Goal: Transaction & Acquisition: Purchase product/service

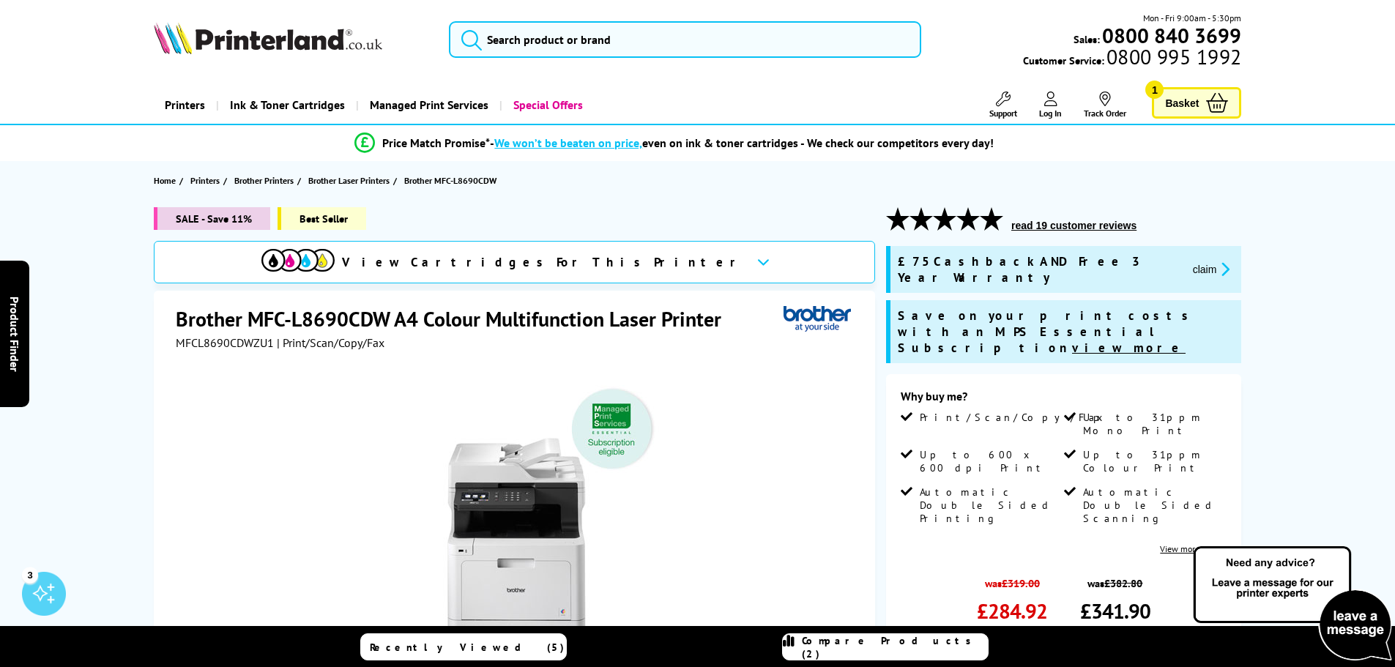
click at [937, 508] on span "Compare Products (2)" at bounding box center [895, 647] width 186 height 26
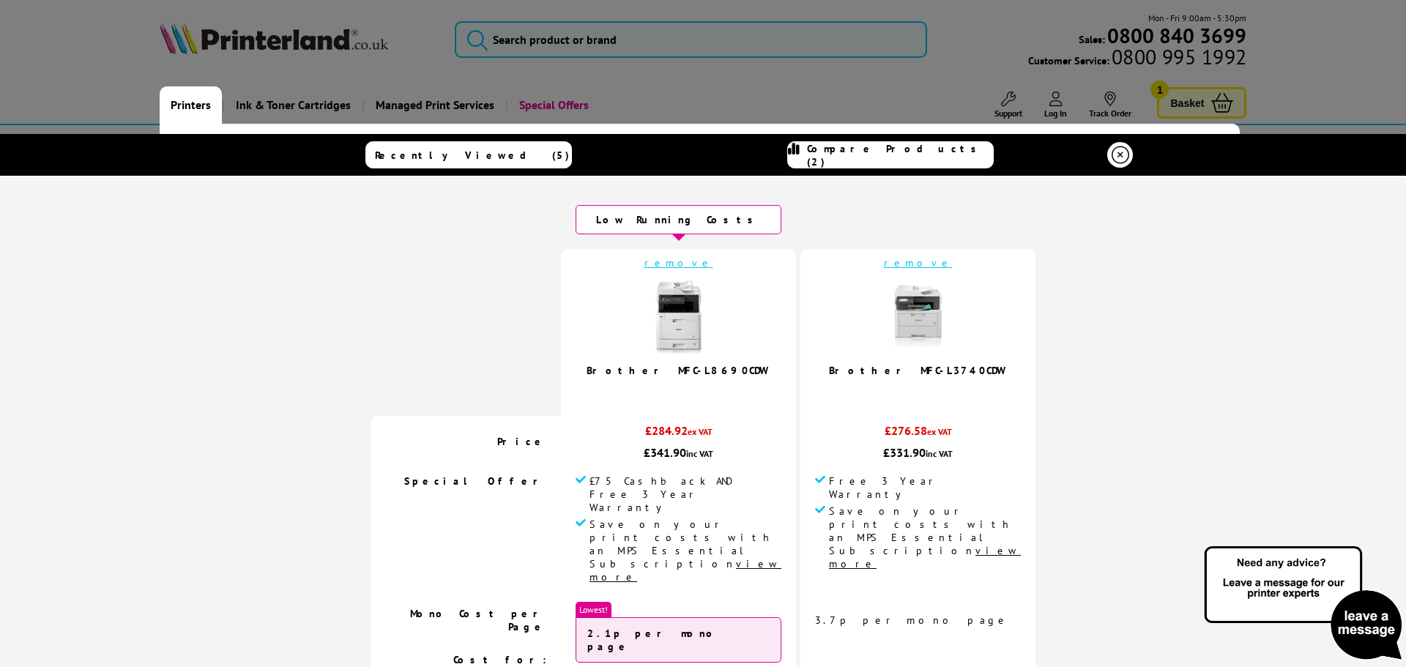
click at [201, 108] on link "Printers" at bounding box center [191, 104] width 62 height 37
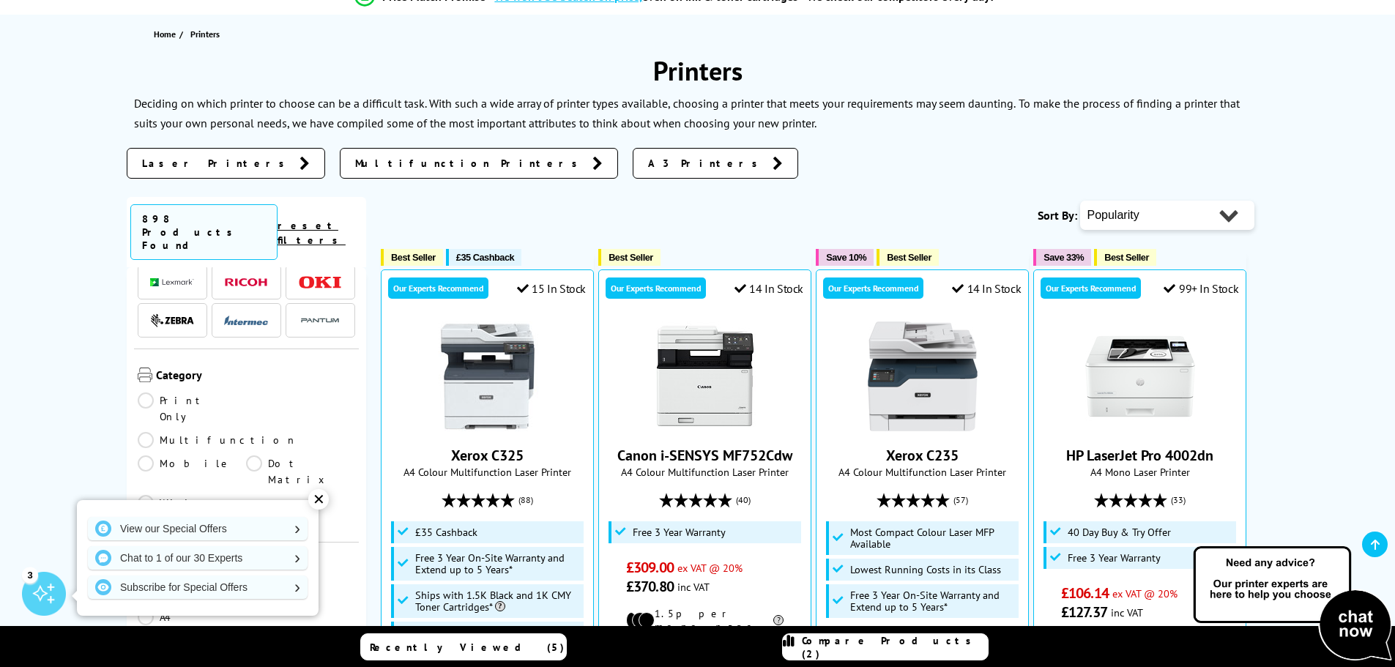
scroll to position [146, 0]
click at [249, 412] on link "Multifunction" at bounding box center [218, 420] width 160 height 16
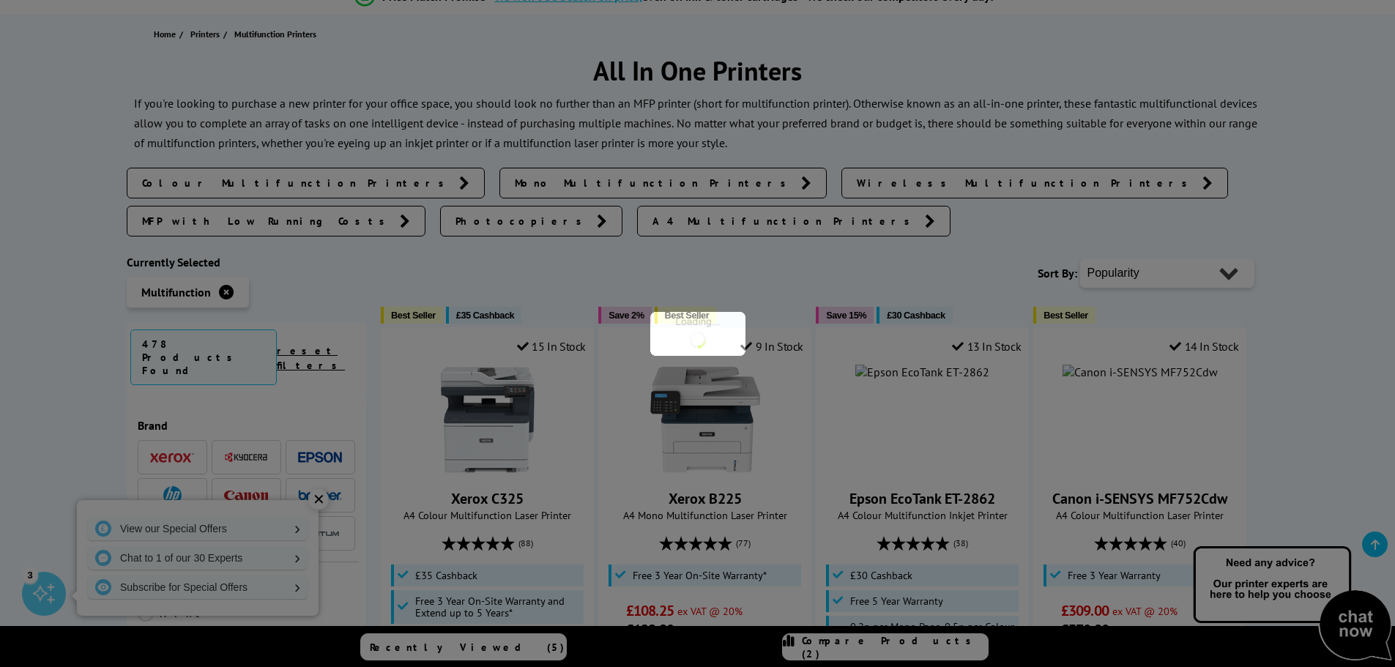
scroll to position [146, 0]
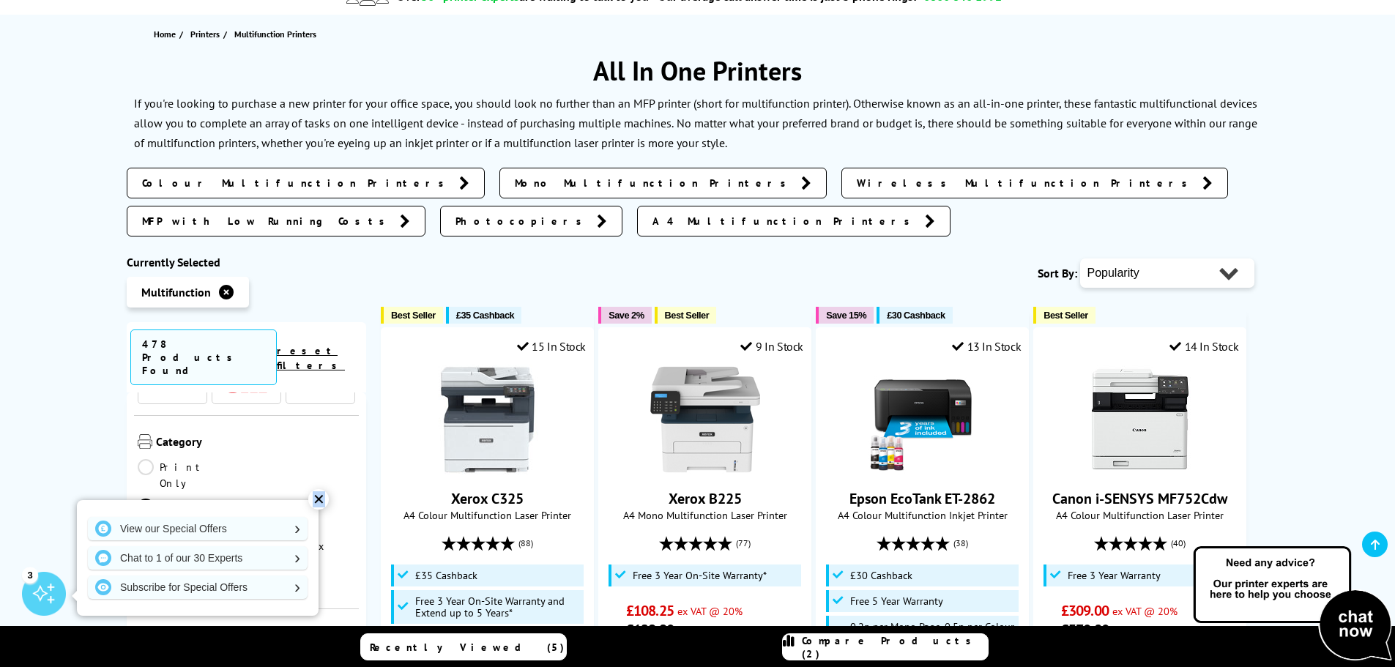
click at [319, 500] on div "✕" at bounding box center [318, 499] width 21 height 21
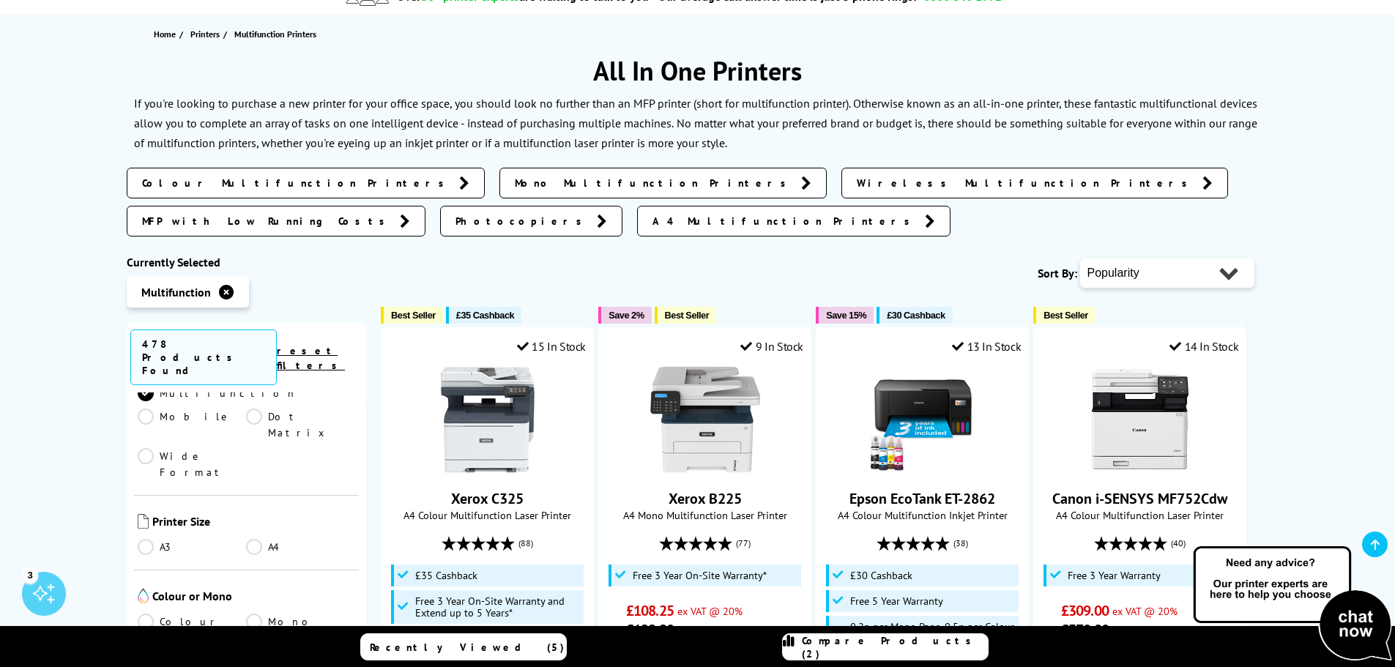
scroll to position [293, 0]
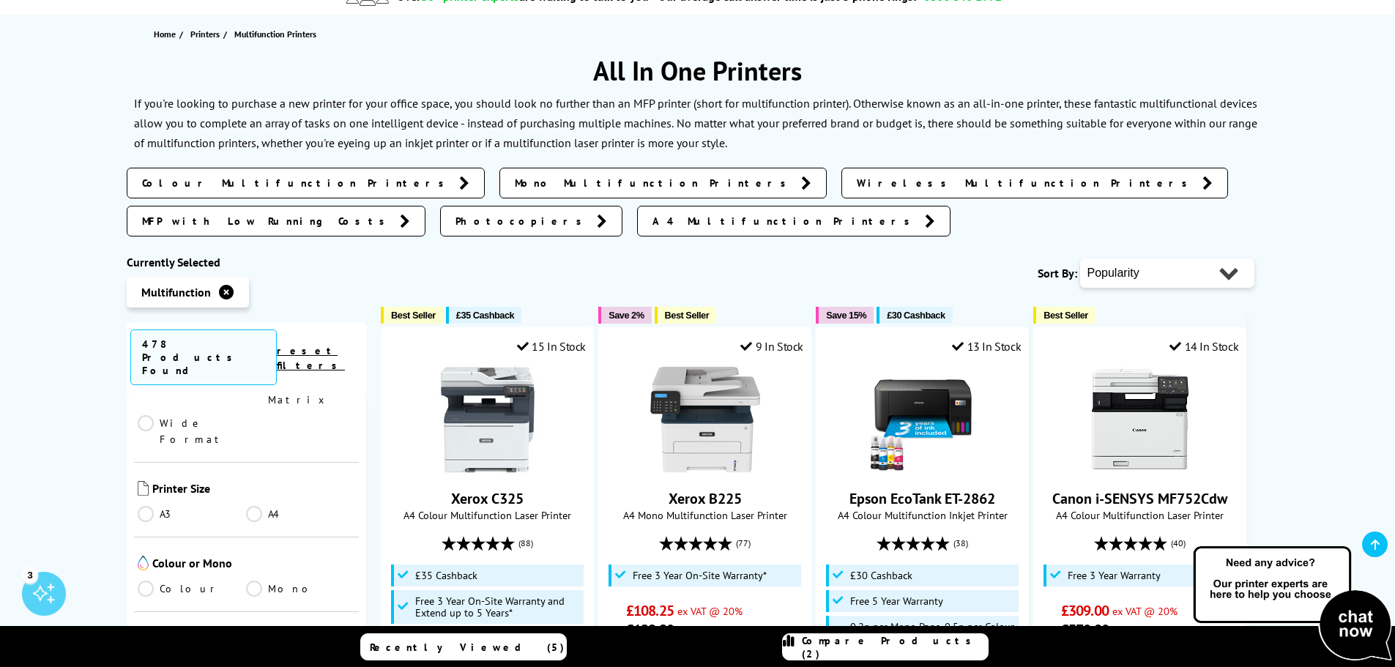
click at [253, 506] on link "A4" at bounding box center [300, 514] width 109 height 16
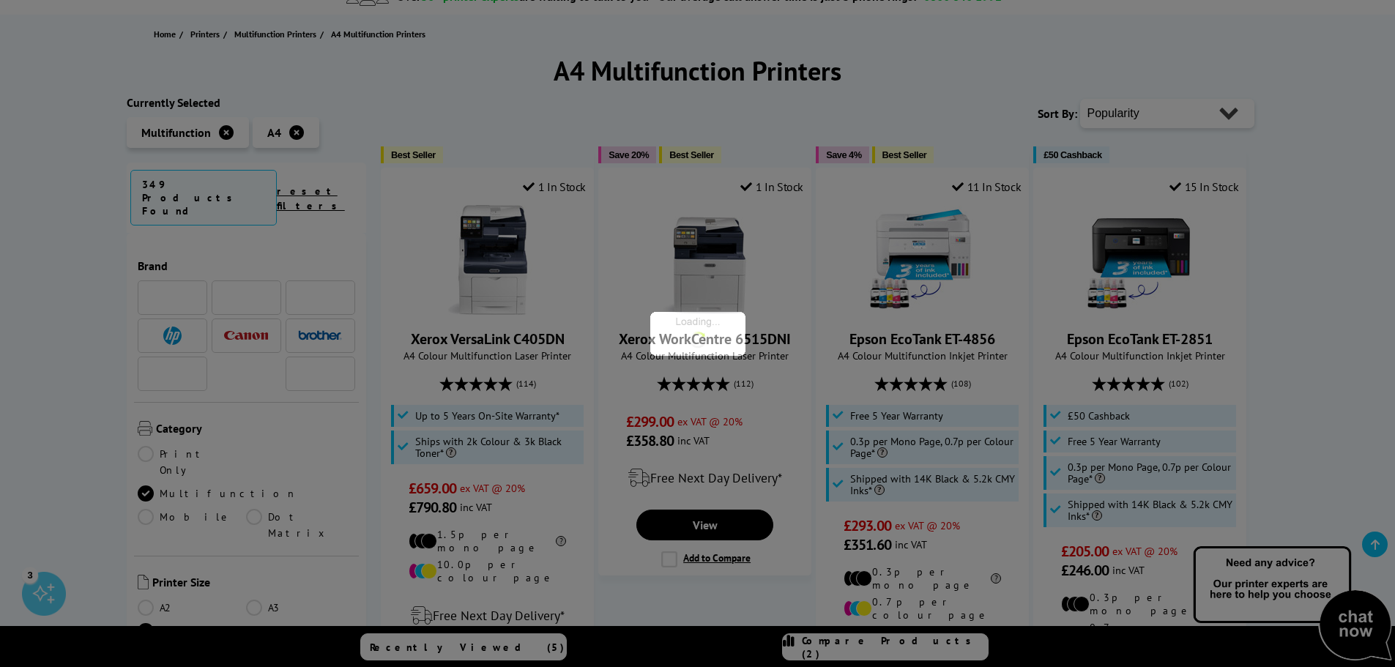
scroll to position [293, 0]
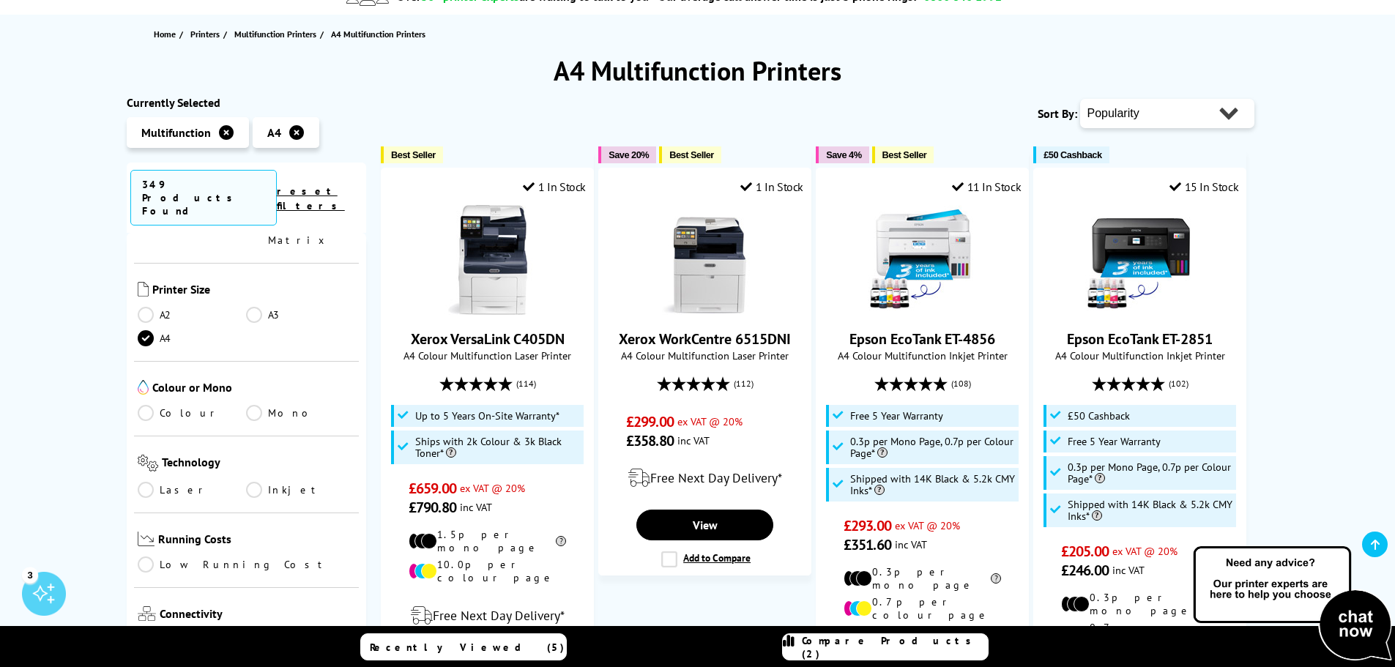
click at [141, 405] on link "Colour" at bounding box center [192, 413] width 109 height 16
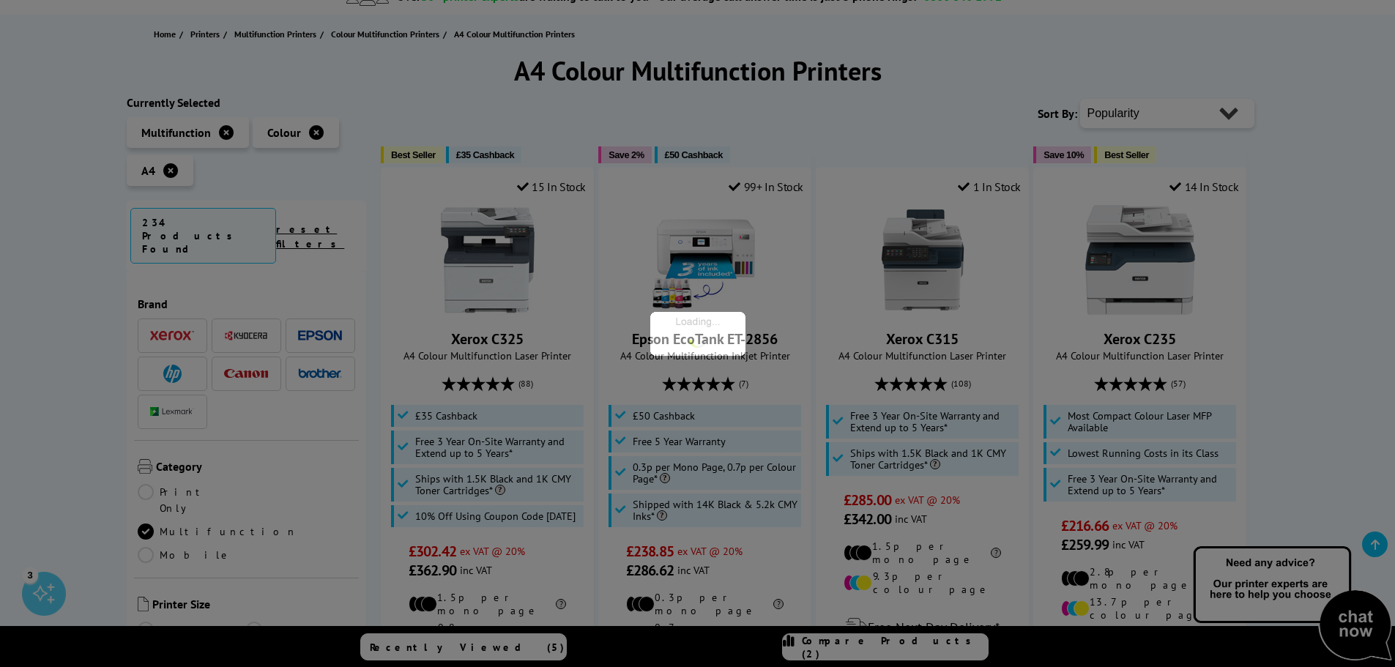
scroll to position [293, 0]
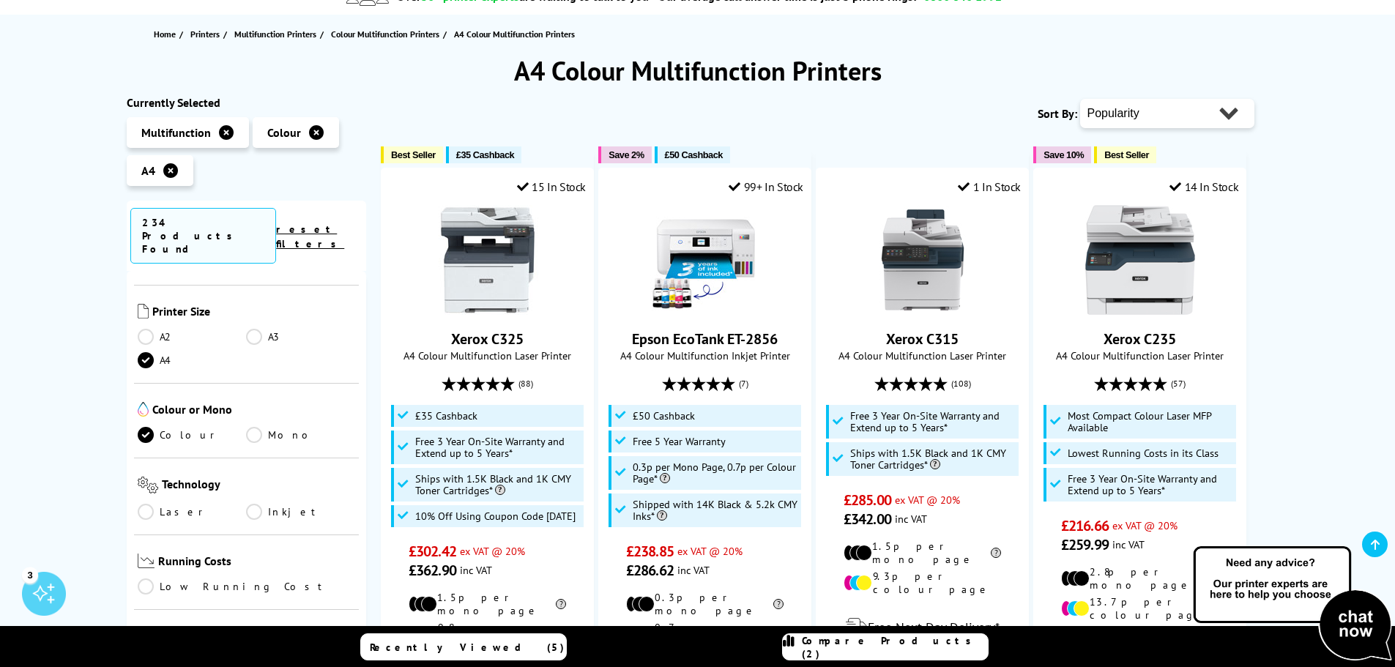
click at [146, 504] on link "Laser" at bounding box center [192, 512] width 109 height 16
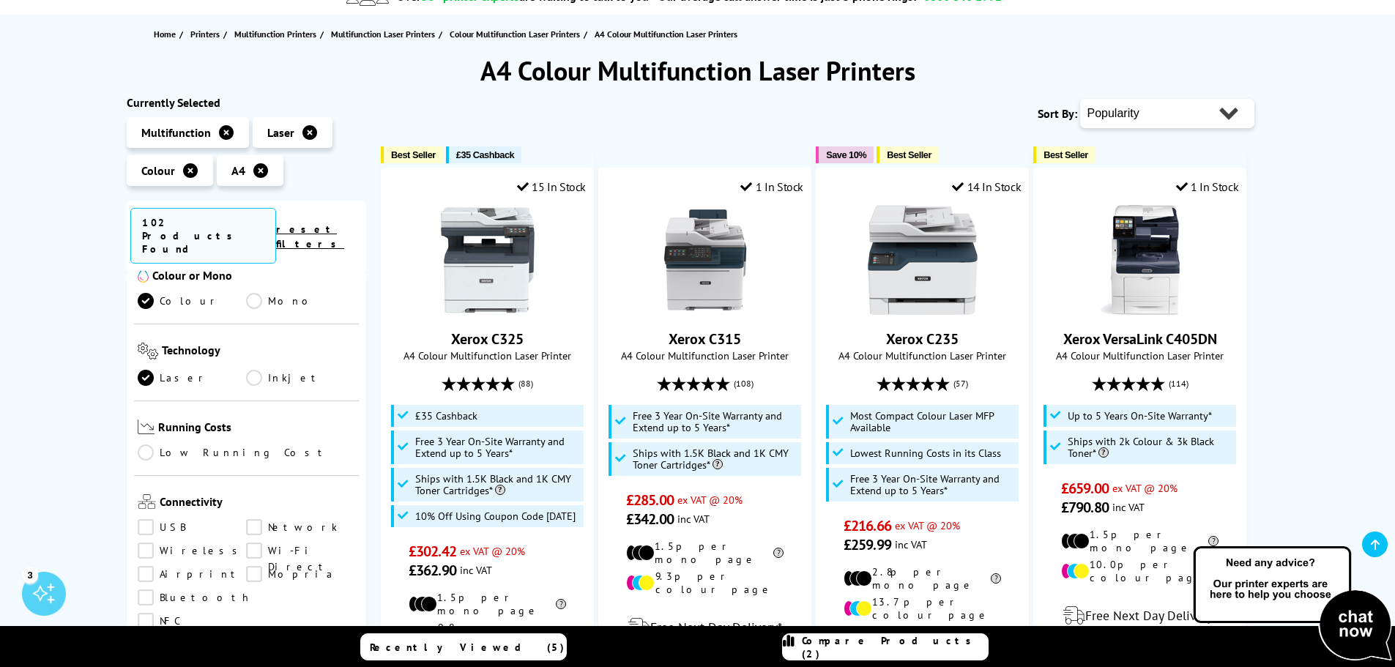
scroll to position [366, 0]
click at [151, 369] on link "Laser" at bounding box center [192, 377] width 109 height 16
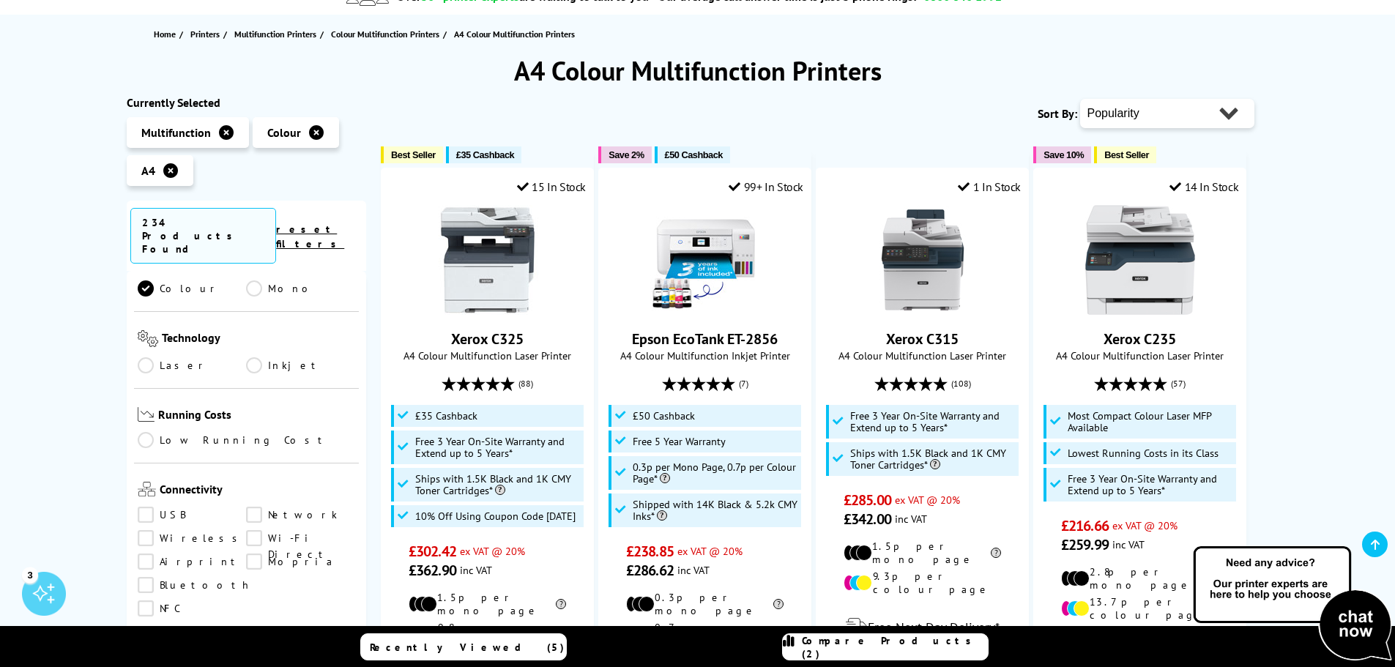
scroll to position [513, 0]
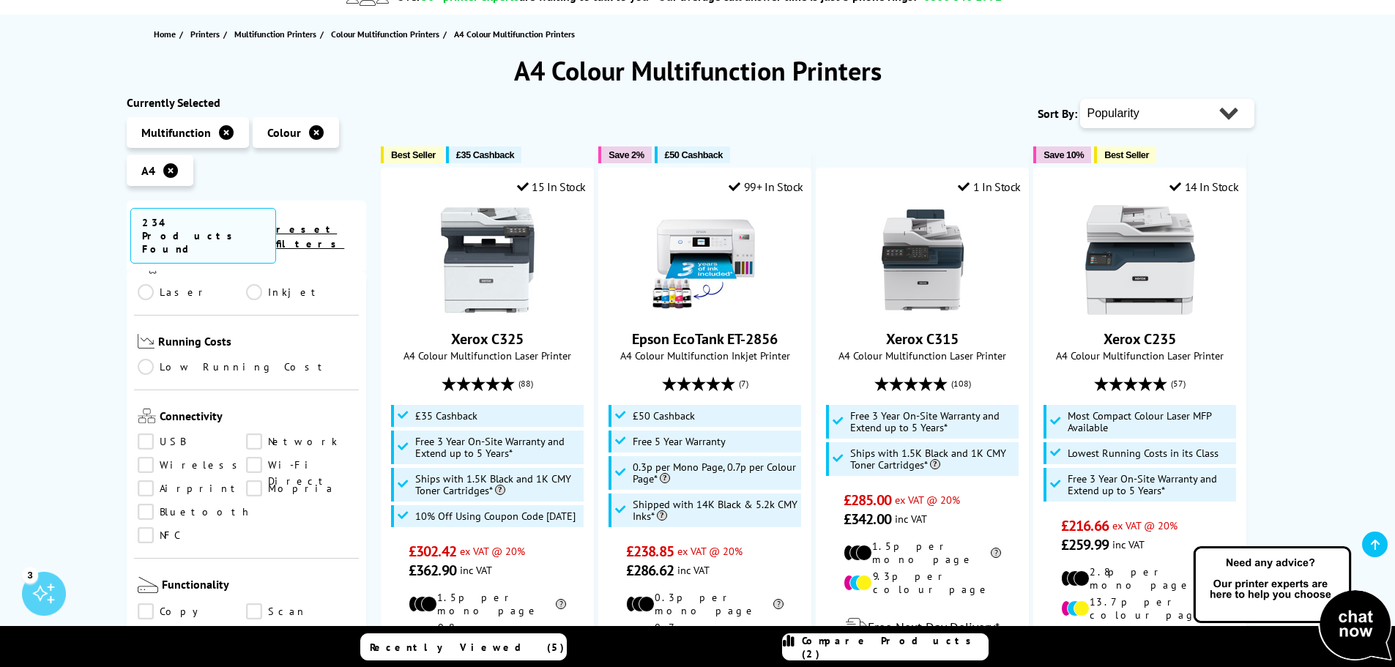
click at [150, 434] on link "USB" at bounding box center [192, 442] width 109 height 16
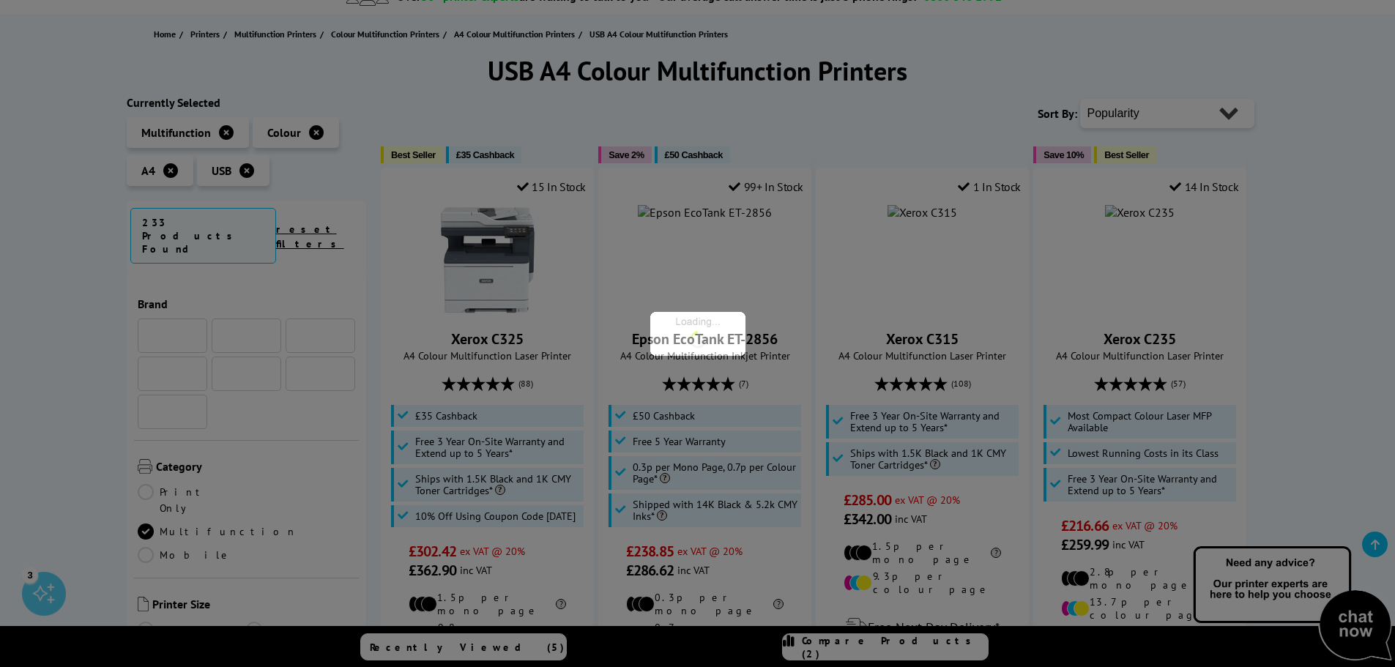
scroll to position [513, 0]
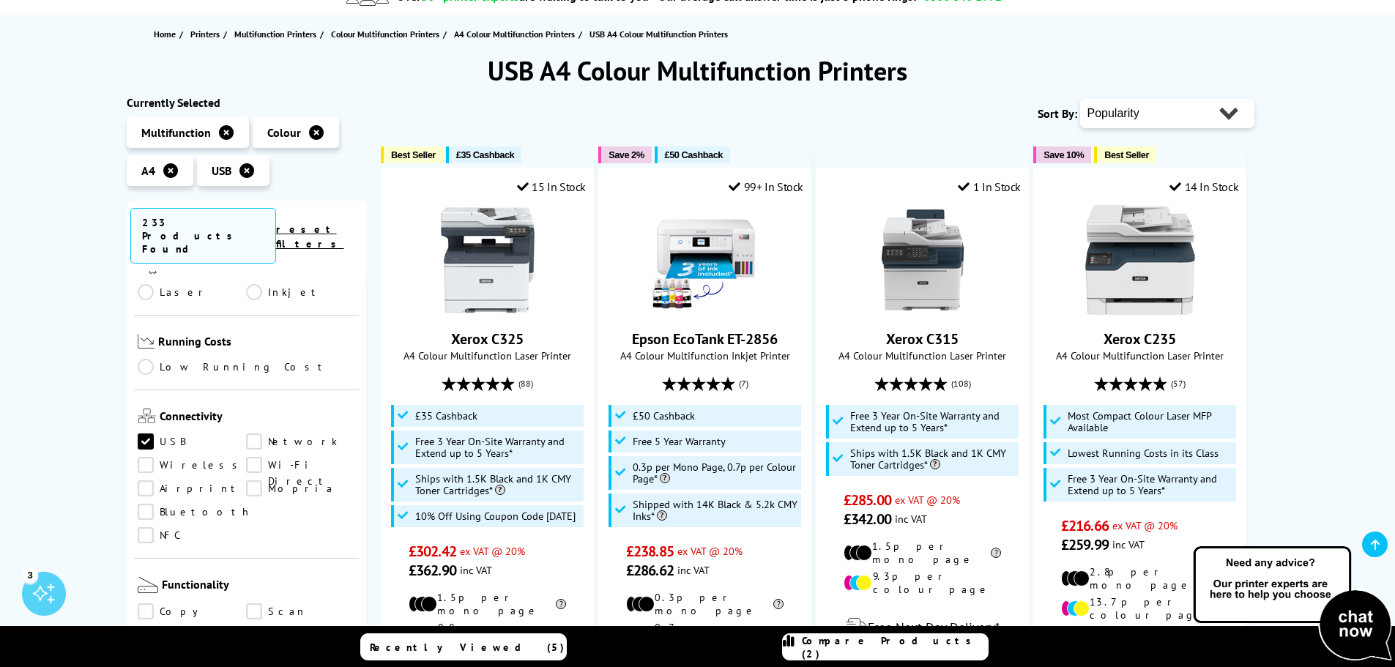
click at [149, 457] on link "Wireless" at bounding box center [192, 465] width 109 height 16
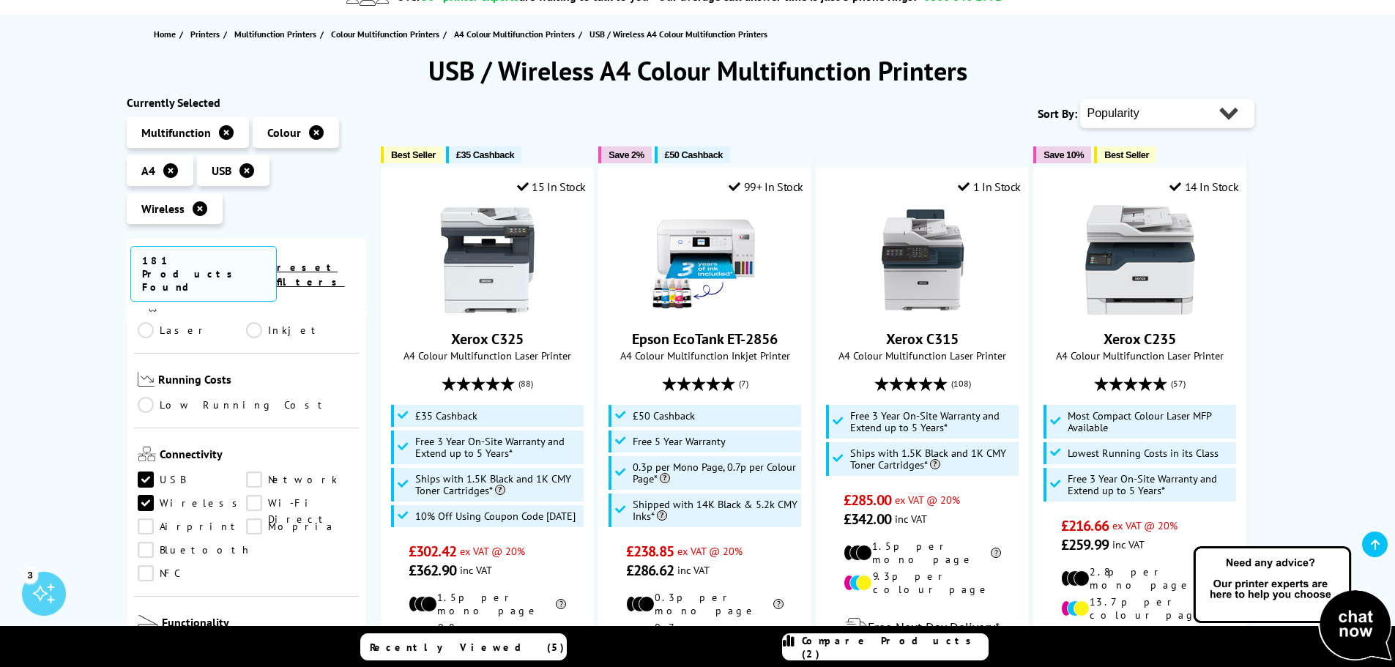
scroll to position [586, 0]
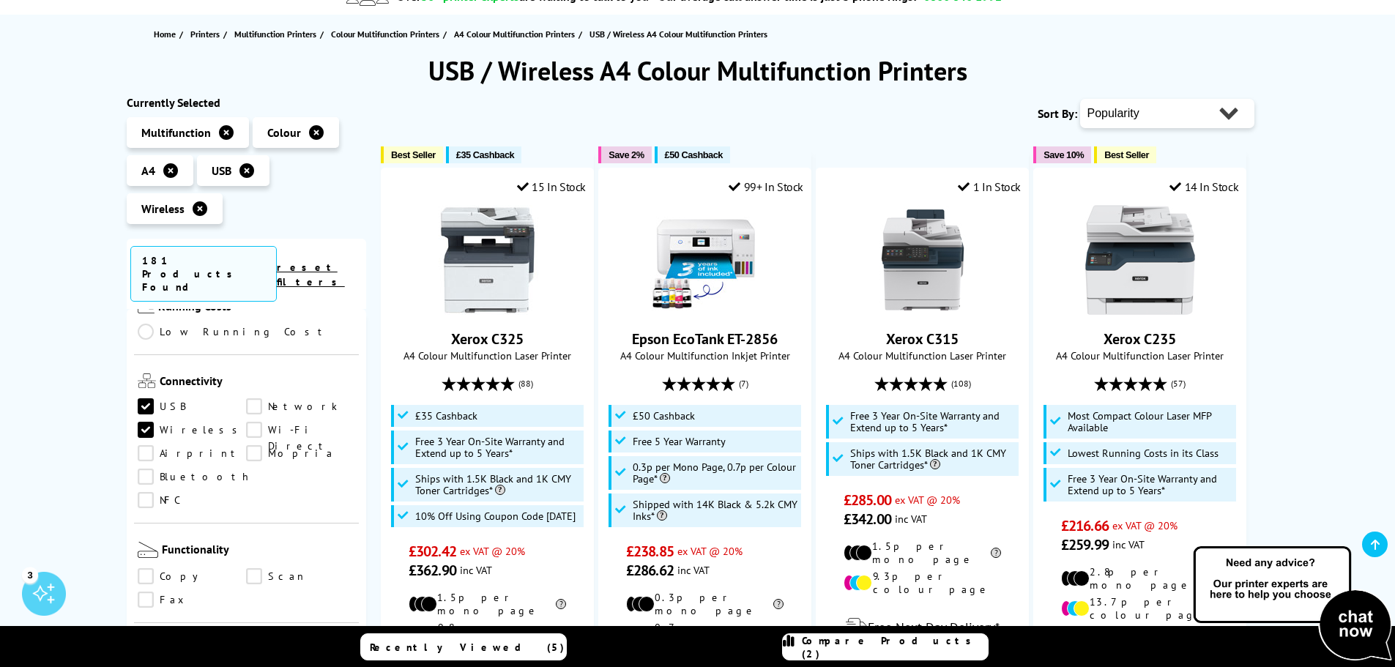
click at [255, 422] on link "Wi-Fi Direct" at bounding box center [300, 430] width 109 height 16
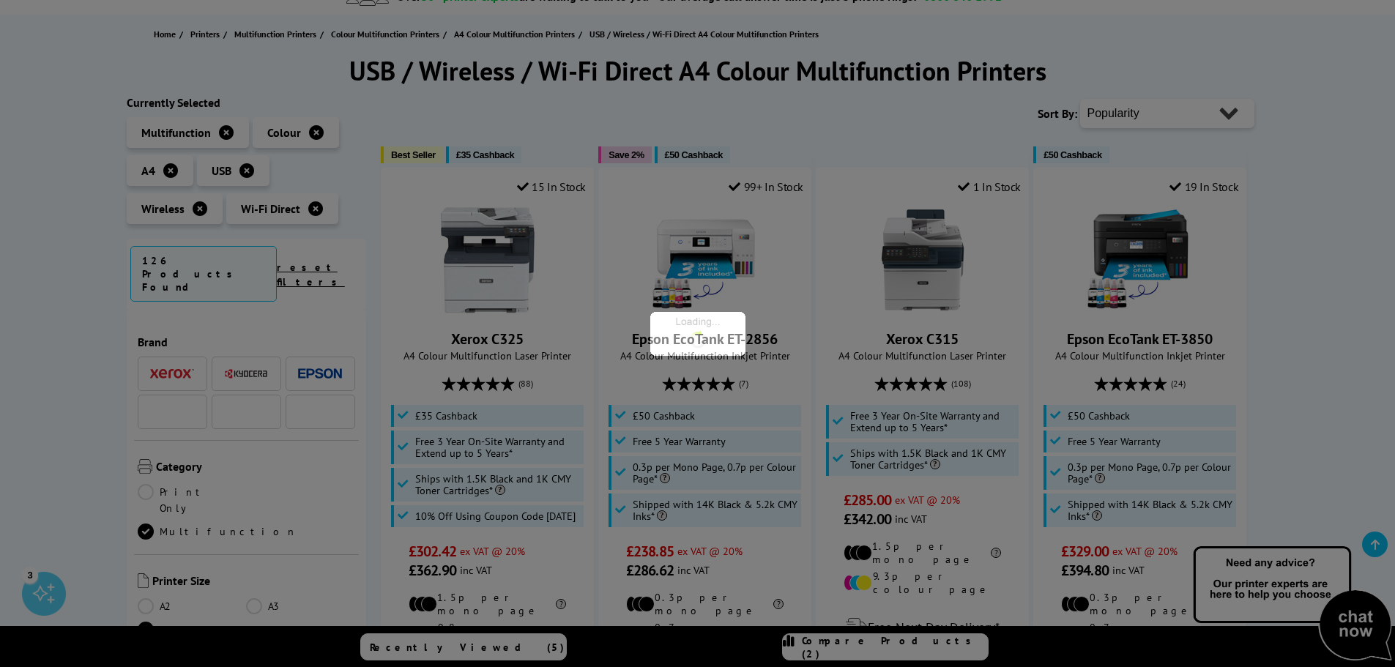
scroll to position [586, 0]
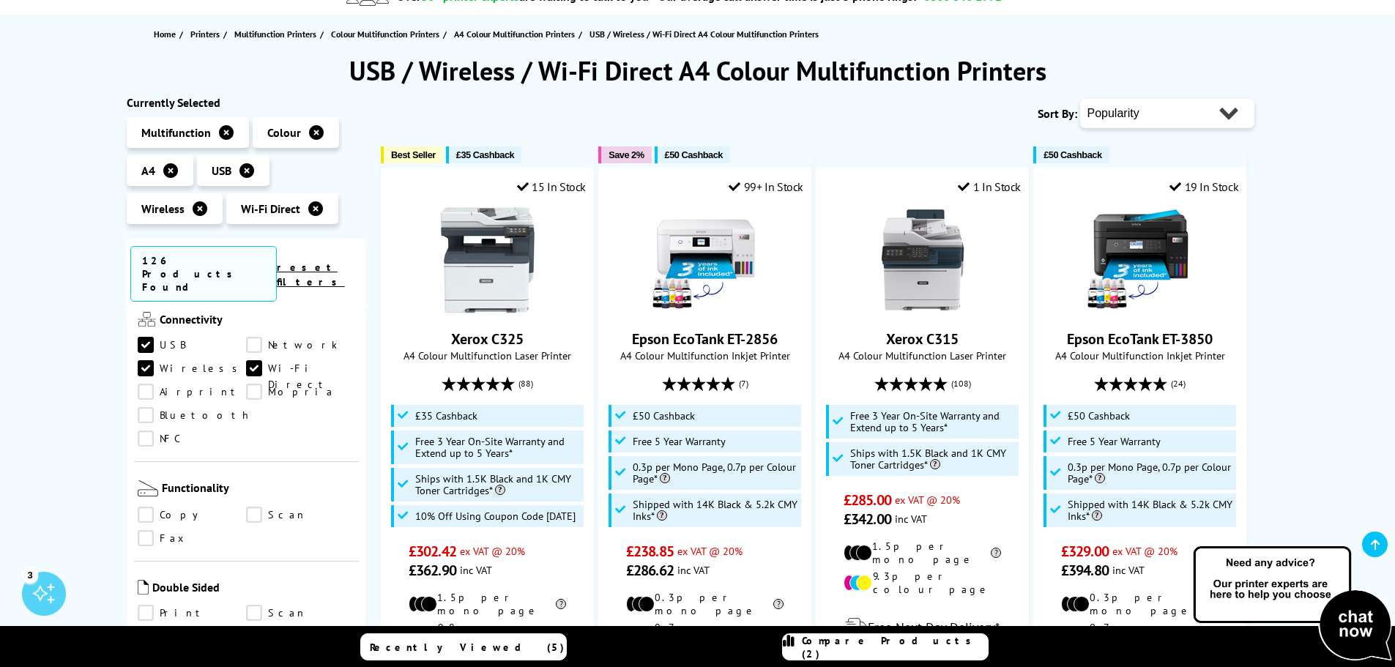
click at [258, 360] on link "Wi-Fi Direct" at bounding box center [300, 368] width 109 height 16
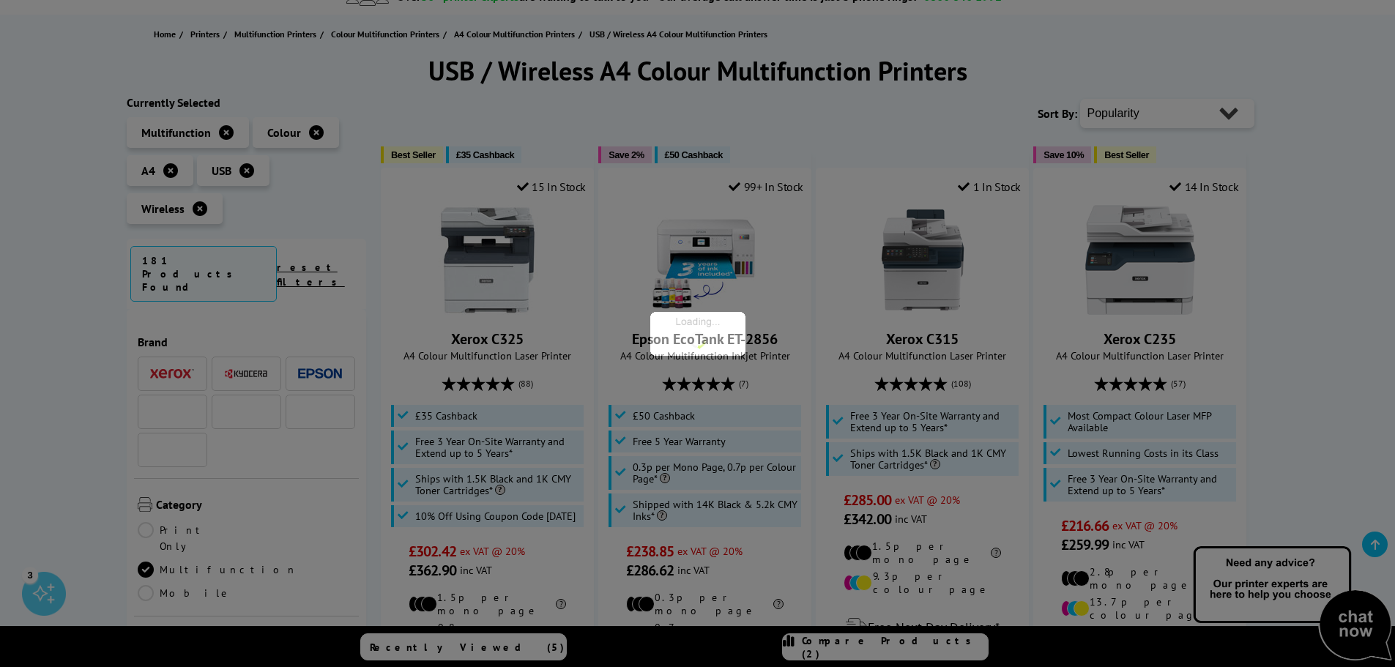
scroll to position [586, 0]
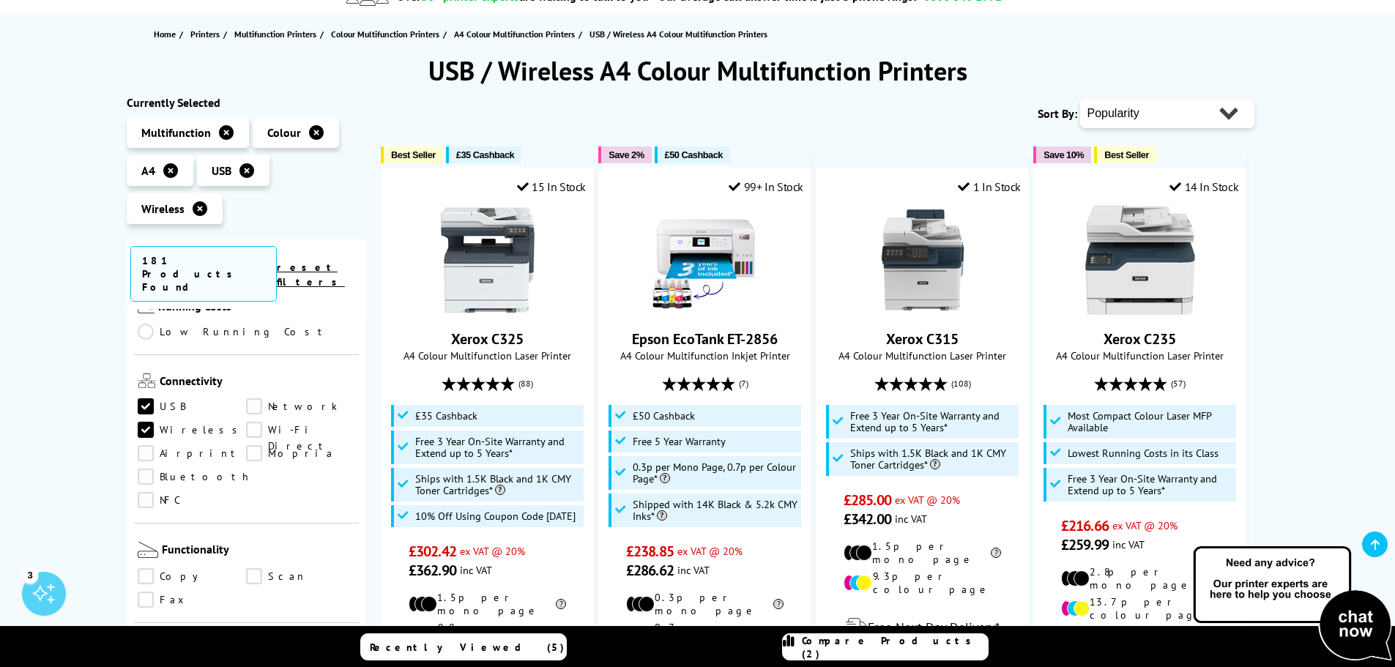
click at [258, 422] on link "Wi-Fi Direct" at bounding box center [300, 430] width 109 height 16
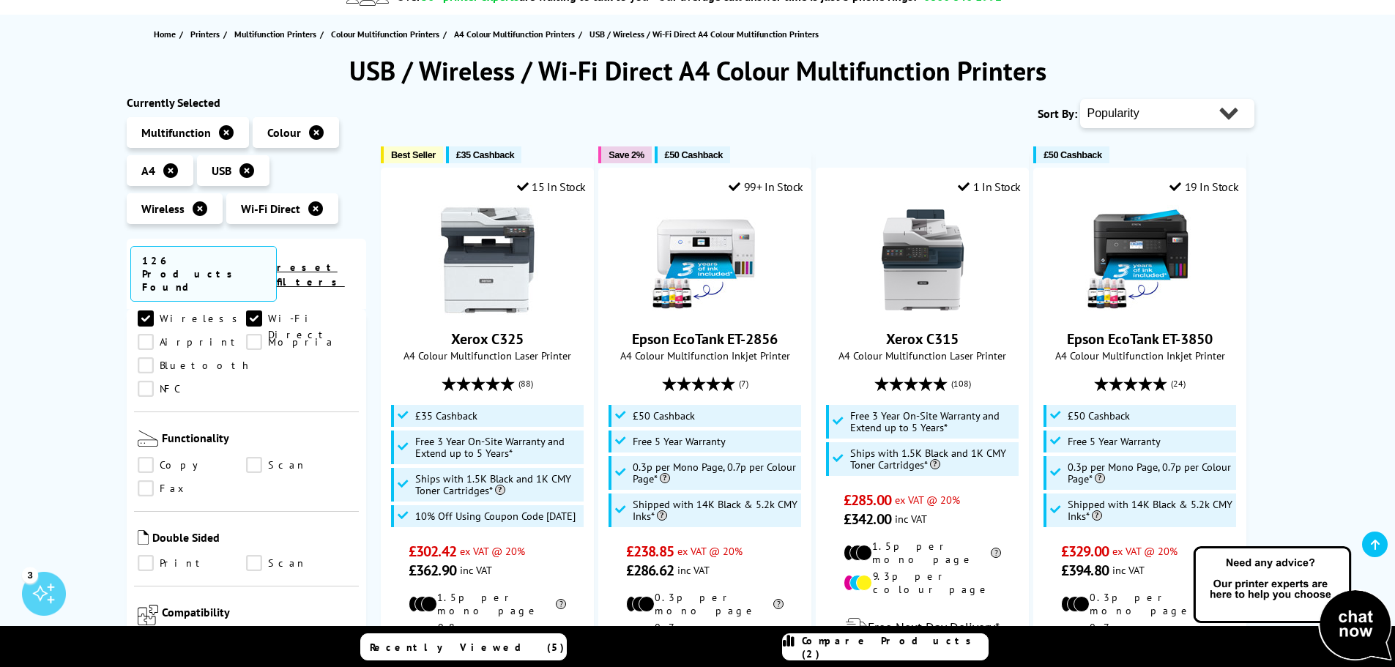
scroll to position [659, 0]
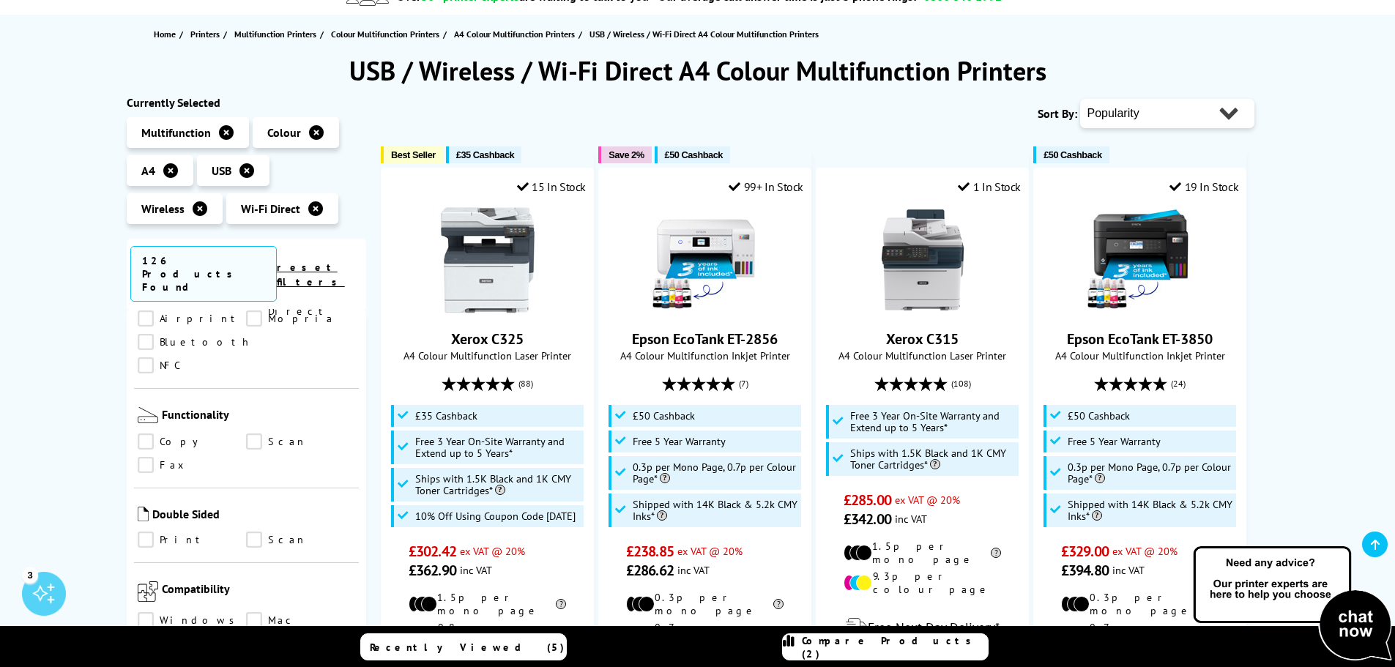
click at [152, 434] on link "Copy" at bounding box center [192, 442] width 109 height 16
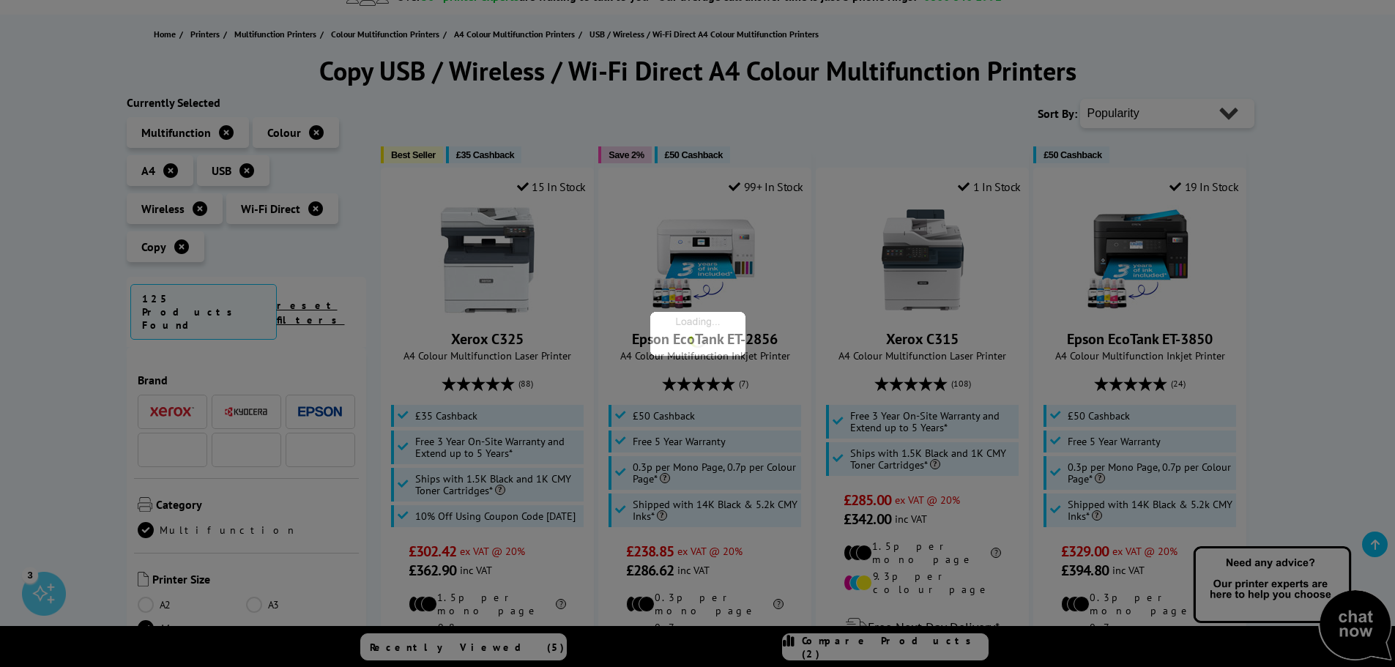
scroll to position [659, 0]
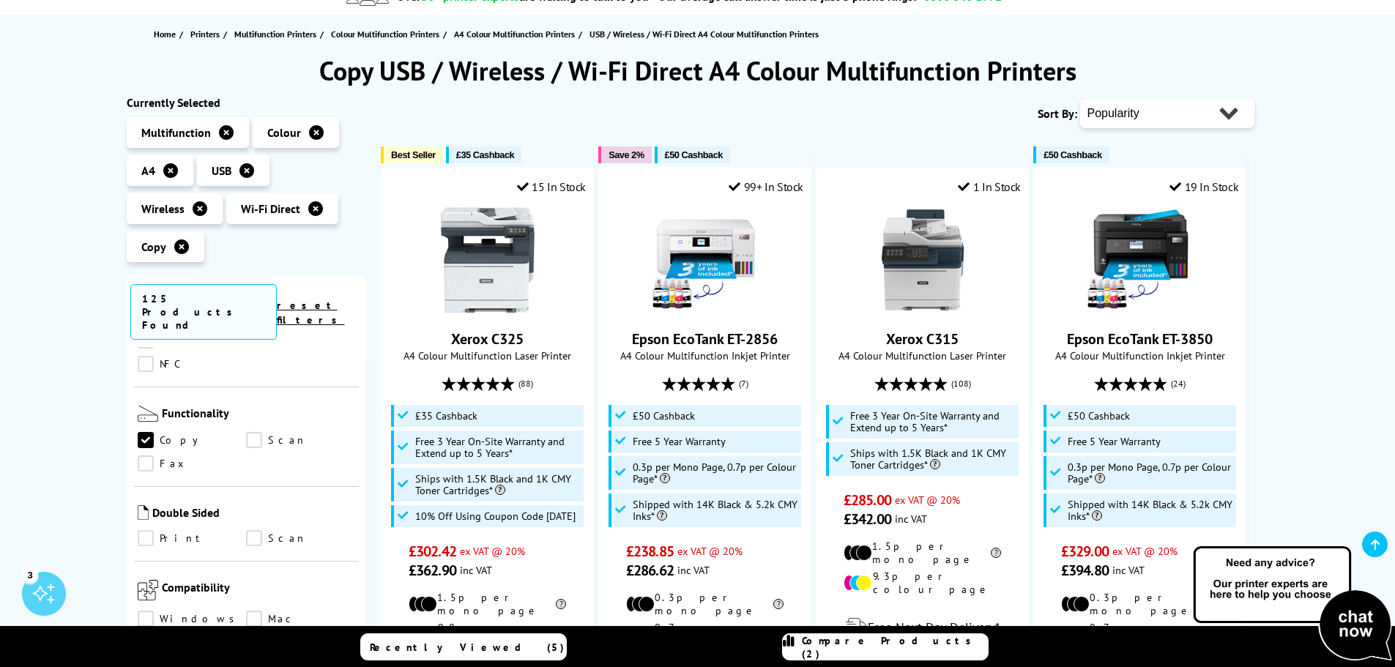
click at [255, 432] on link "Scan" at bounding box center [300, 440] width 109 height 16
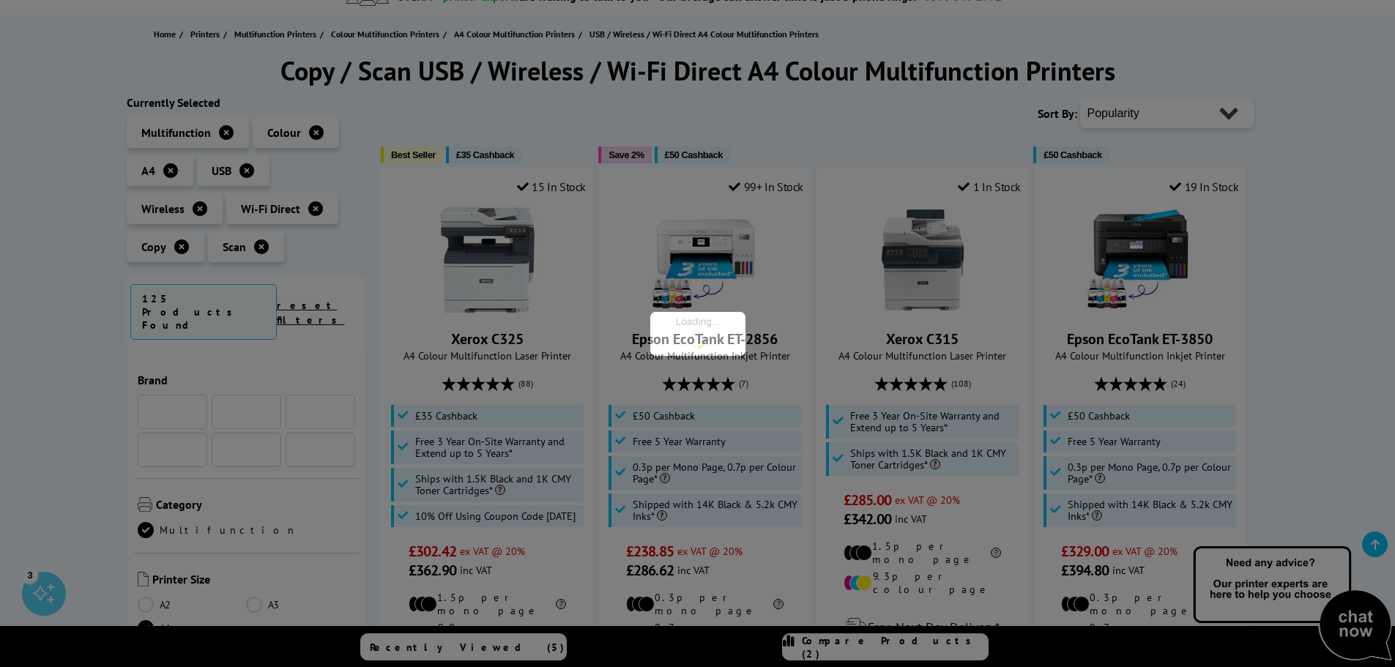
scroll to position [659, 0]
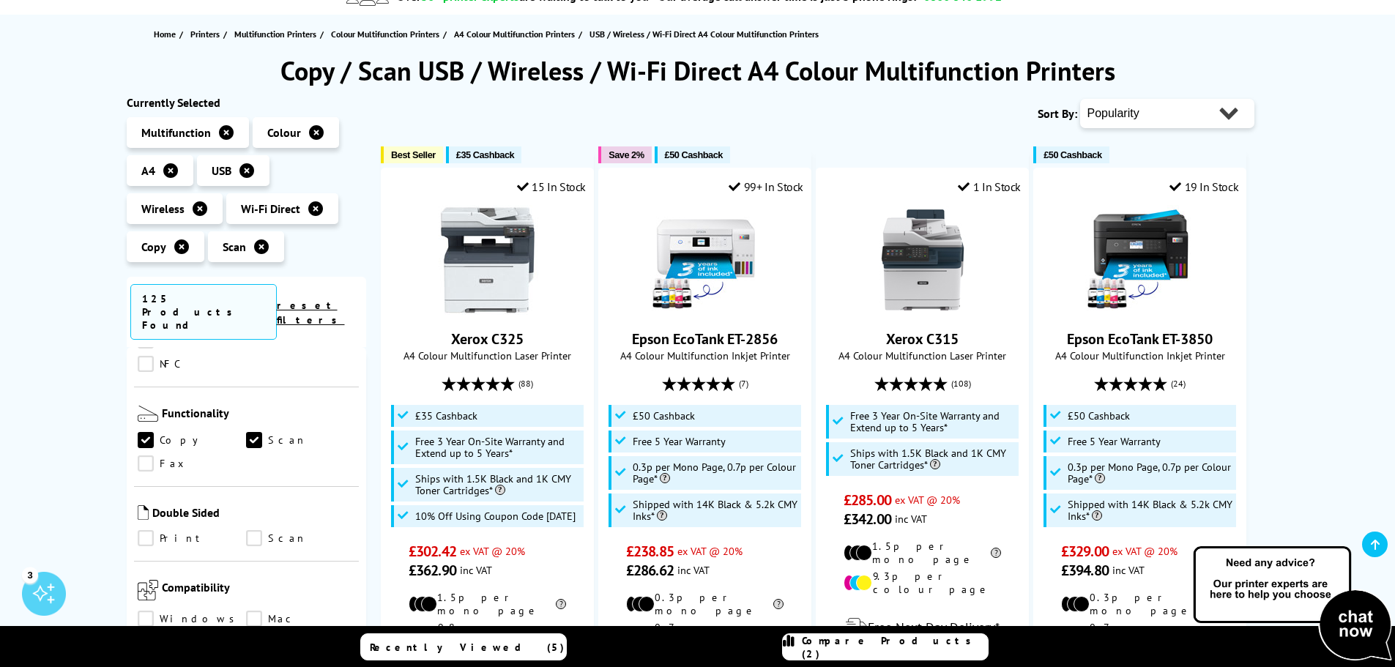
click at [140, 530] on link "Print" at bounding box center [192, 538] width 109 height 16
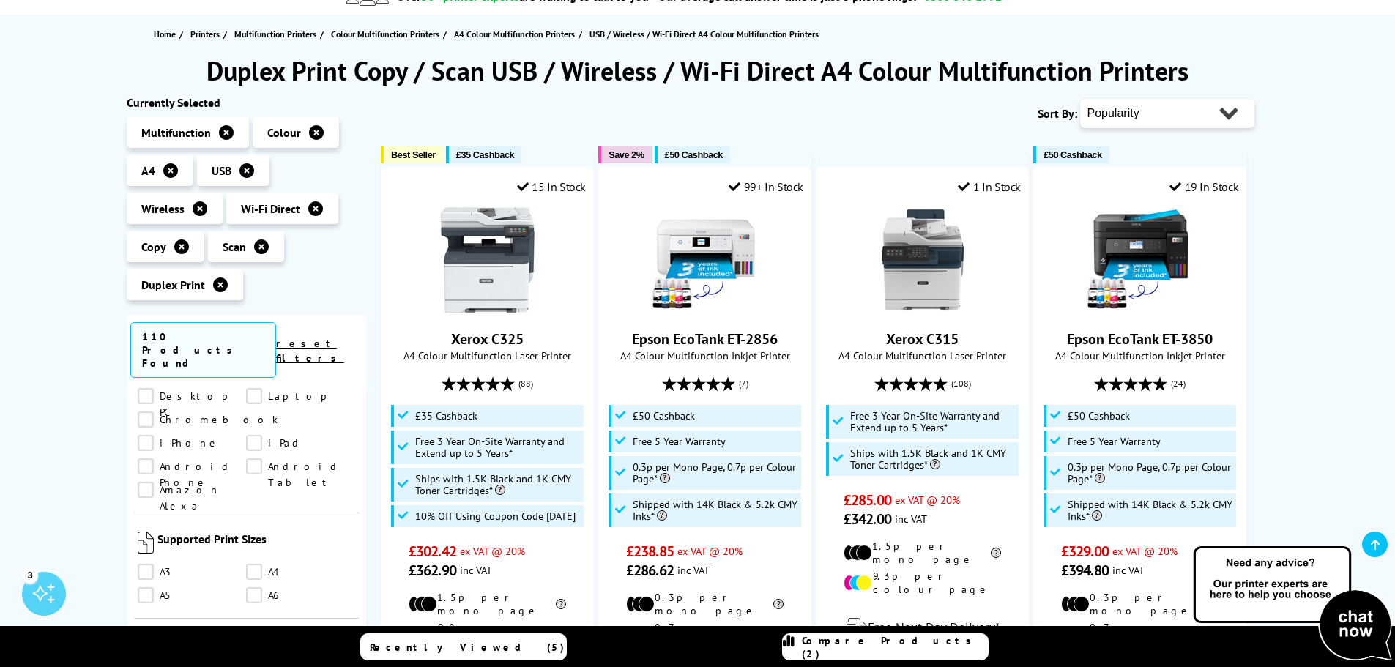
scroll to position [1172, 0]
click at [253, 491] on link "A4" at bounding box center [300, 499] width 109 height 16
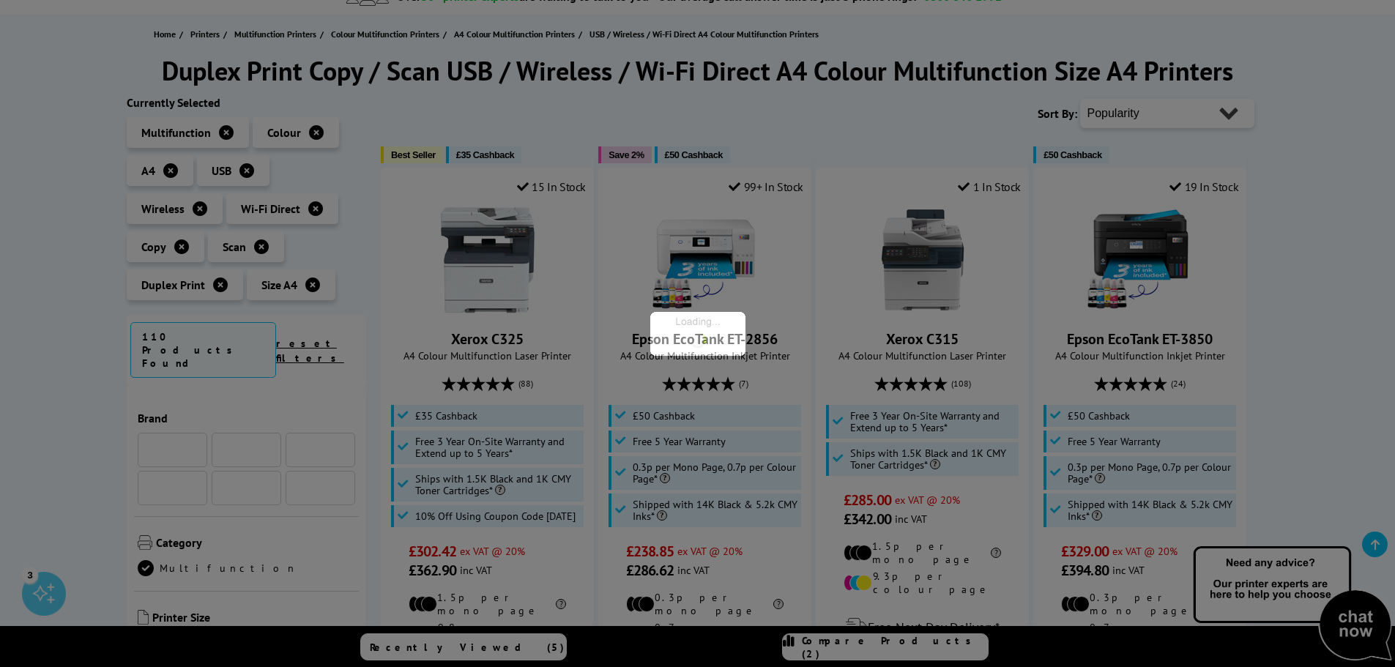
scroll to position [1172, 0]
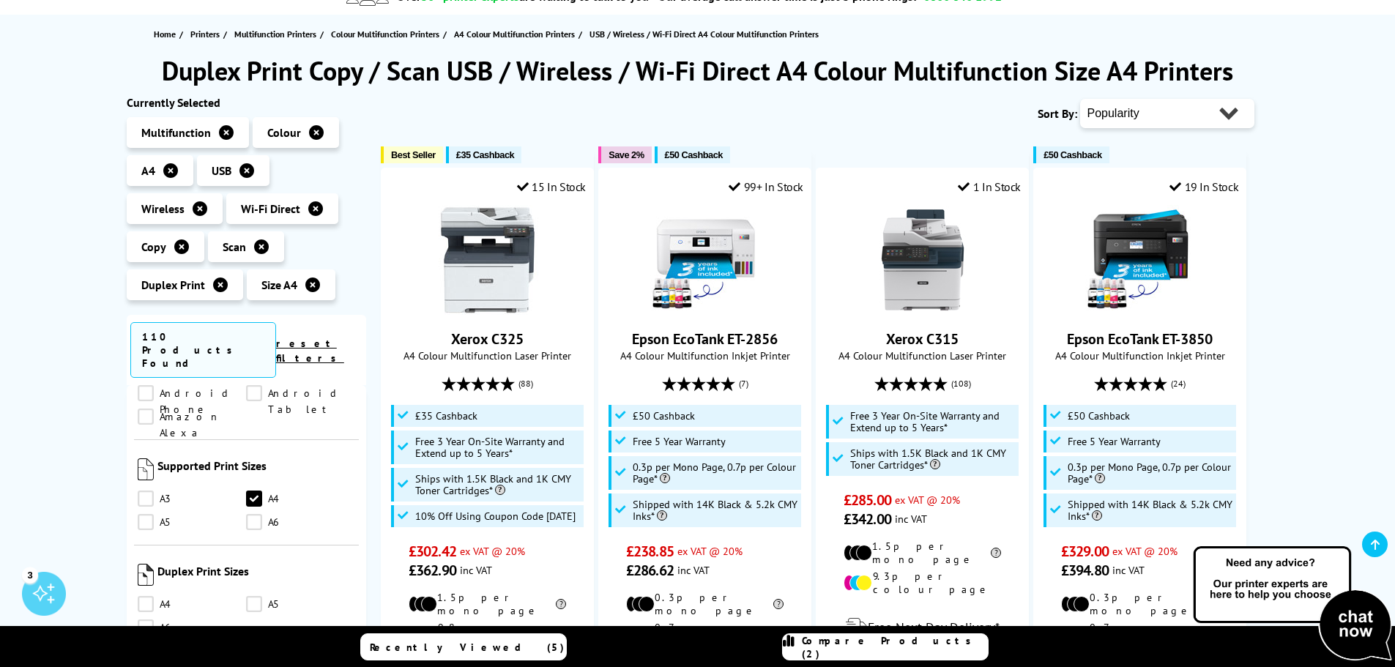
click at [144, 596] on link "A4" at bounding box center [192, 604] width 109 height 16
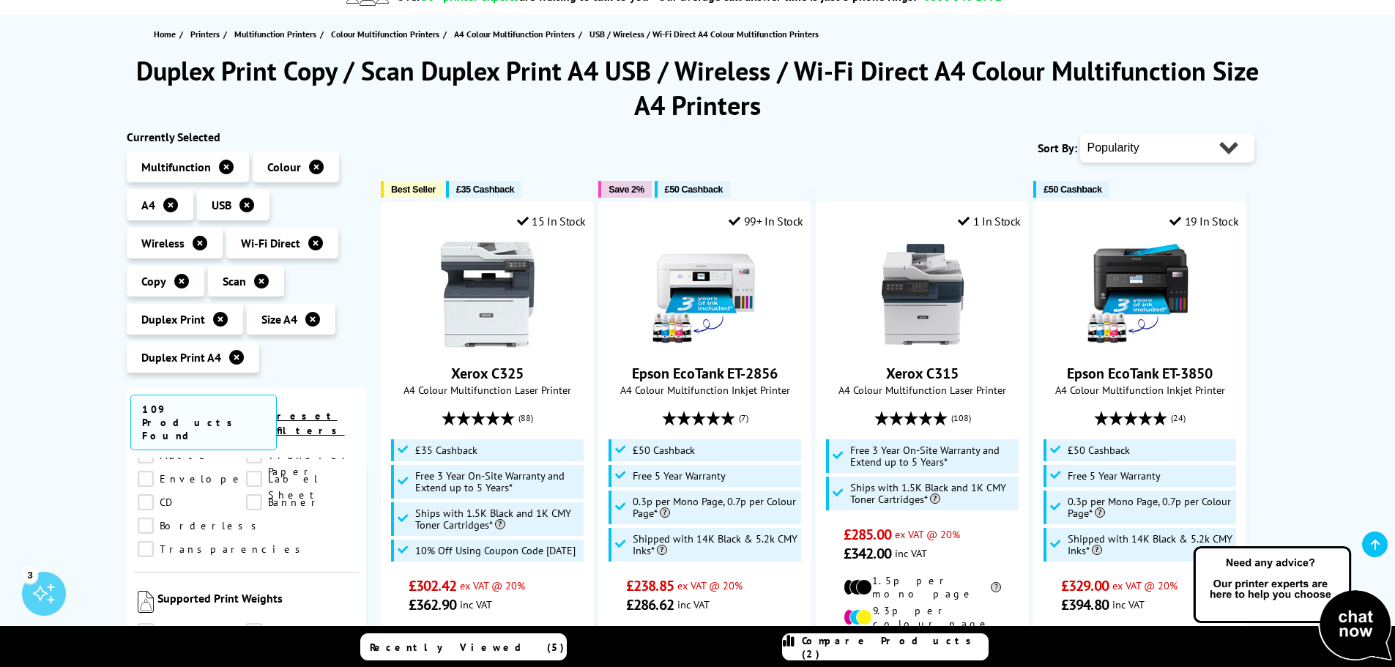
scroll to position [1611, 0]
click at [147, 624] on link "100gsm" at bounding box center [192, 632] width 109 height 16
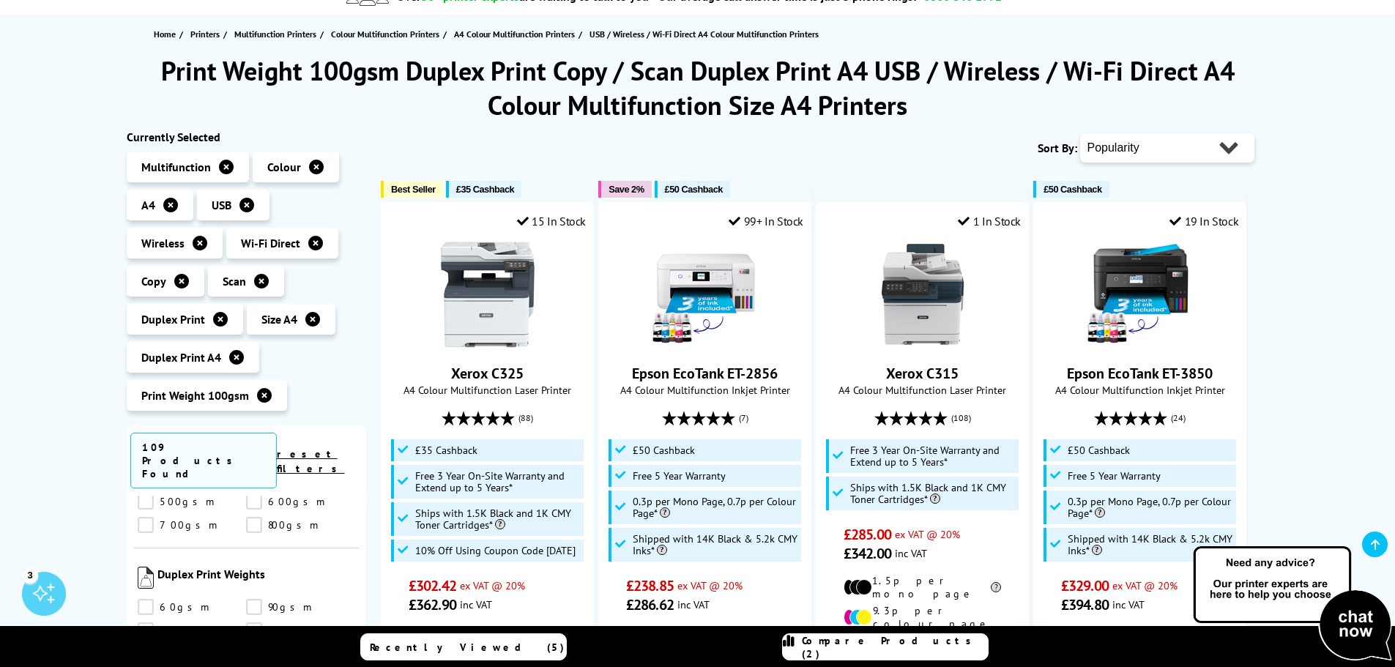
scroll to position [1930, 0]
click at [152, 613] on link "100gsm" at bounding box center [192, 621] width 109 height 16
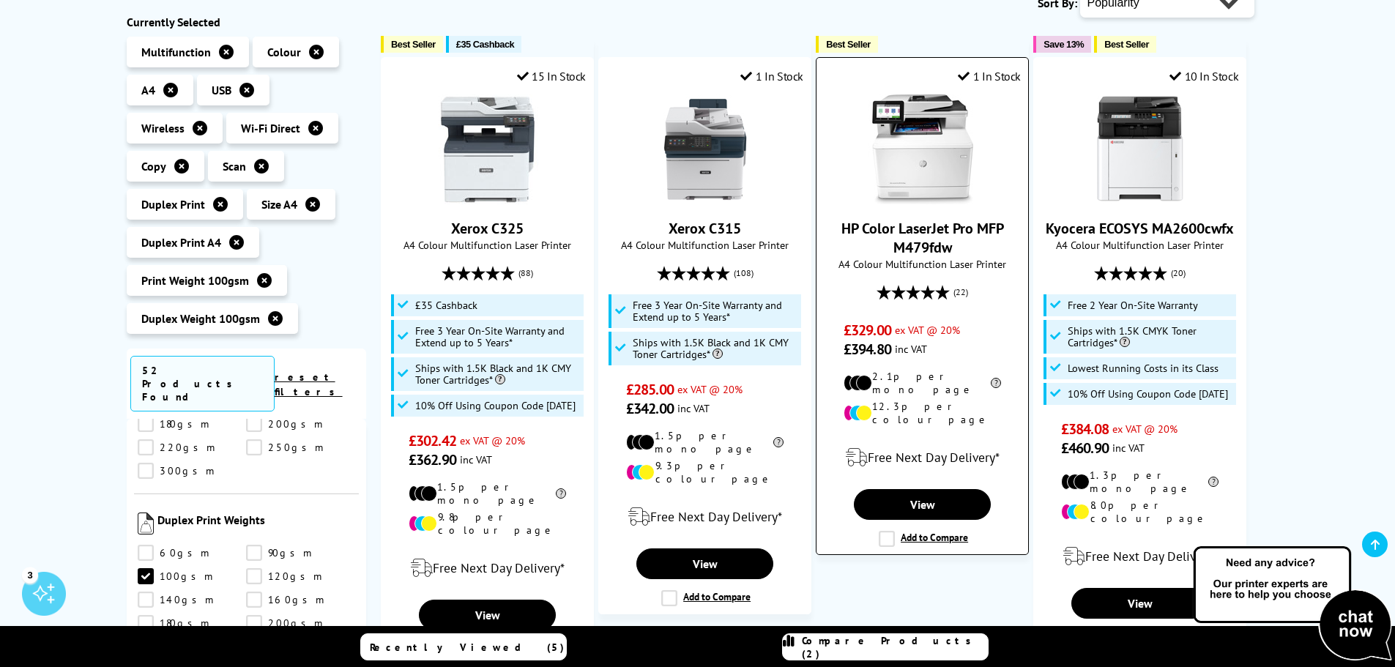
scroll to position [293, 0]
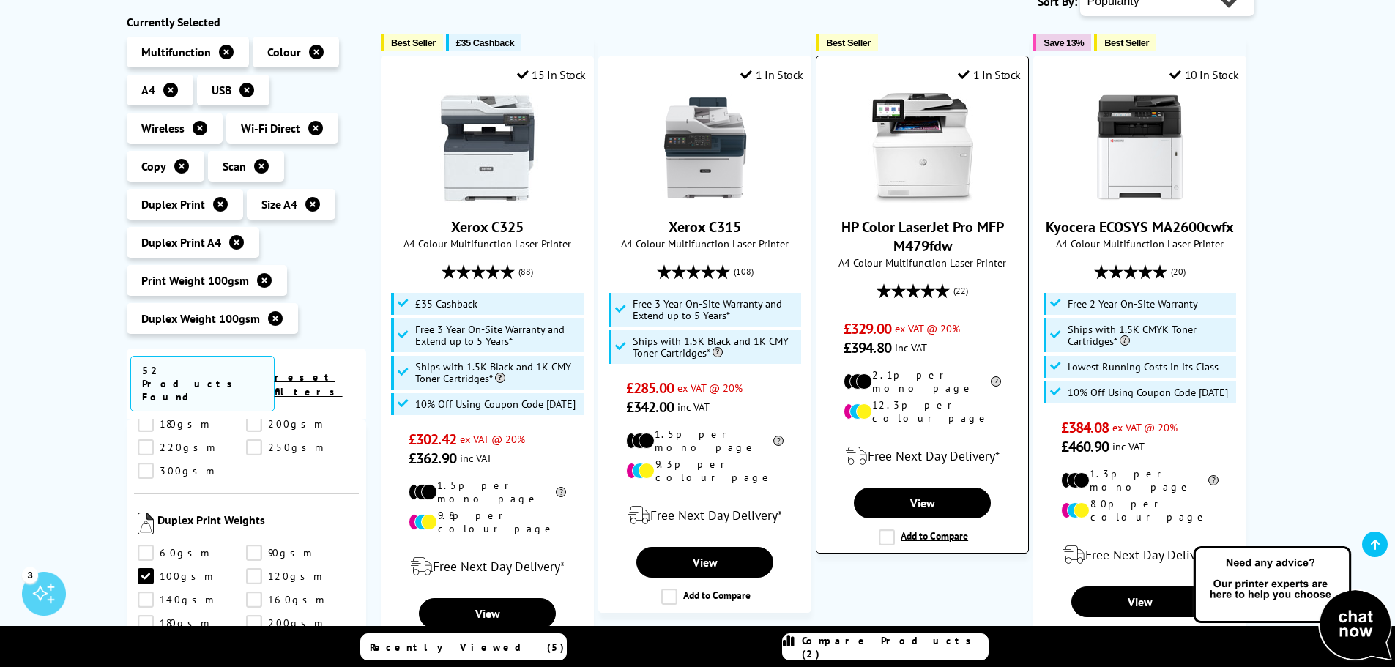
click at [890, 529] on label "Add to Compare" at bounding box center [923, 537] width 89 height 16
click at [0, 0] on input "Add to Compare" at bounding box center [0, 0] width 0 height 0
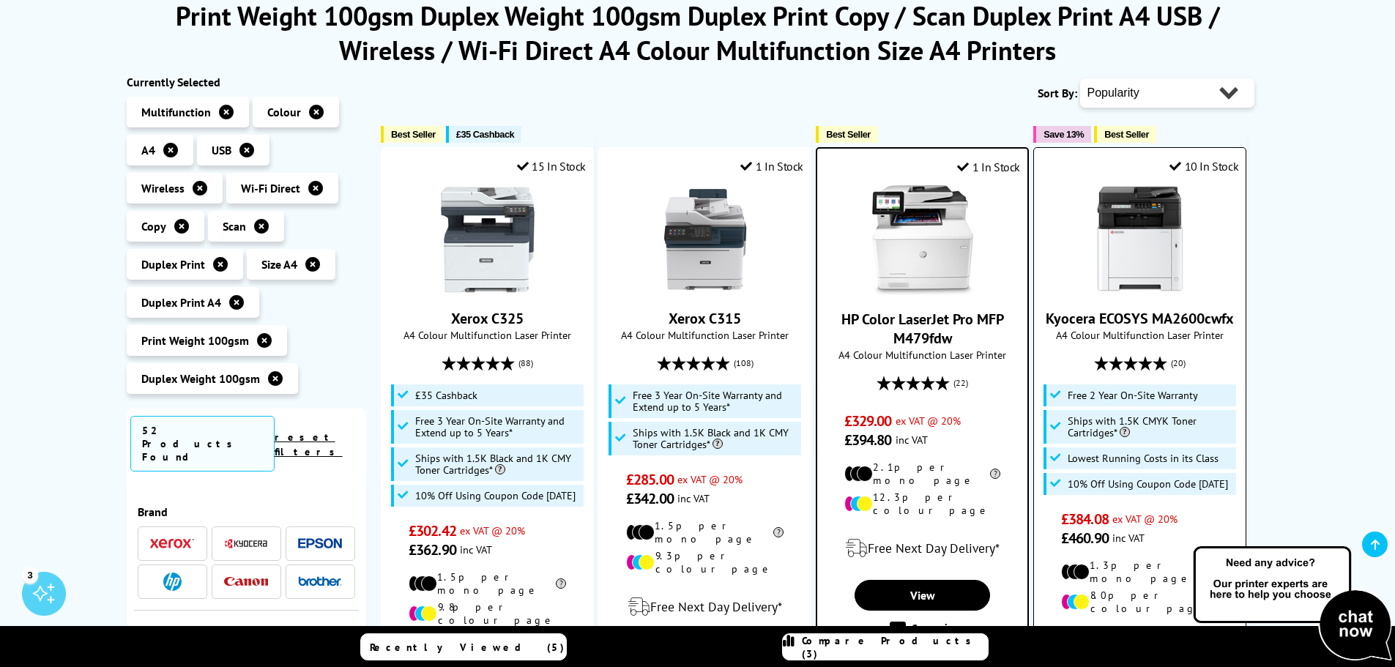
scroll to position [0, 0]
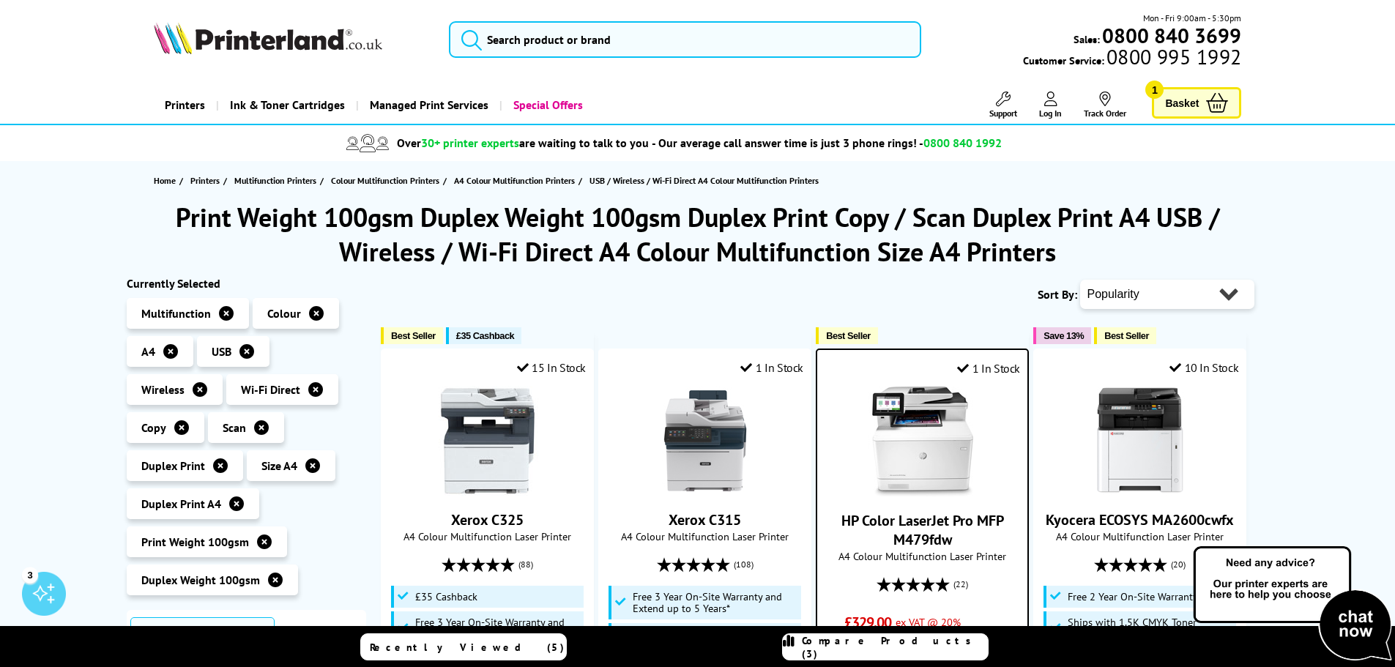
click at [1227, 294] on select "Popularity Rating Price - Low to High Price - High to Low Running Costs - Low t…" at bounding box center [1167, 294] width 174 height 29
select select "Rating"
click at [1080, 280] on select "Popularity Rating Price - Low to High Price - High to Low Running Costs - Low t…" at bounding box center [1167, 294] width 174 height 29
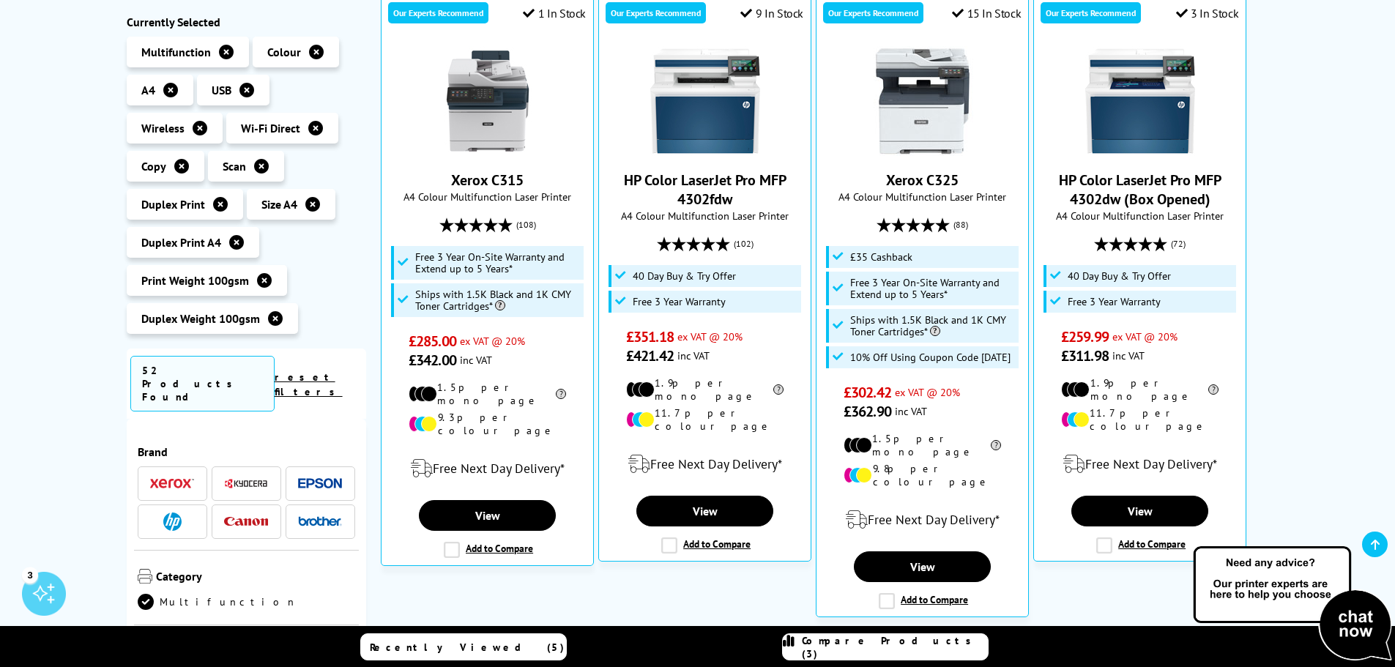
scroll to position [366, 0]
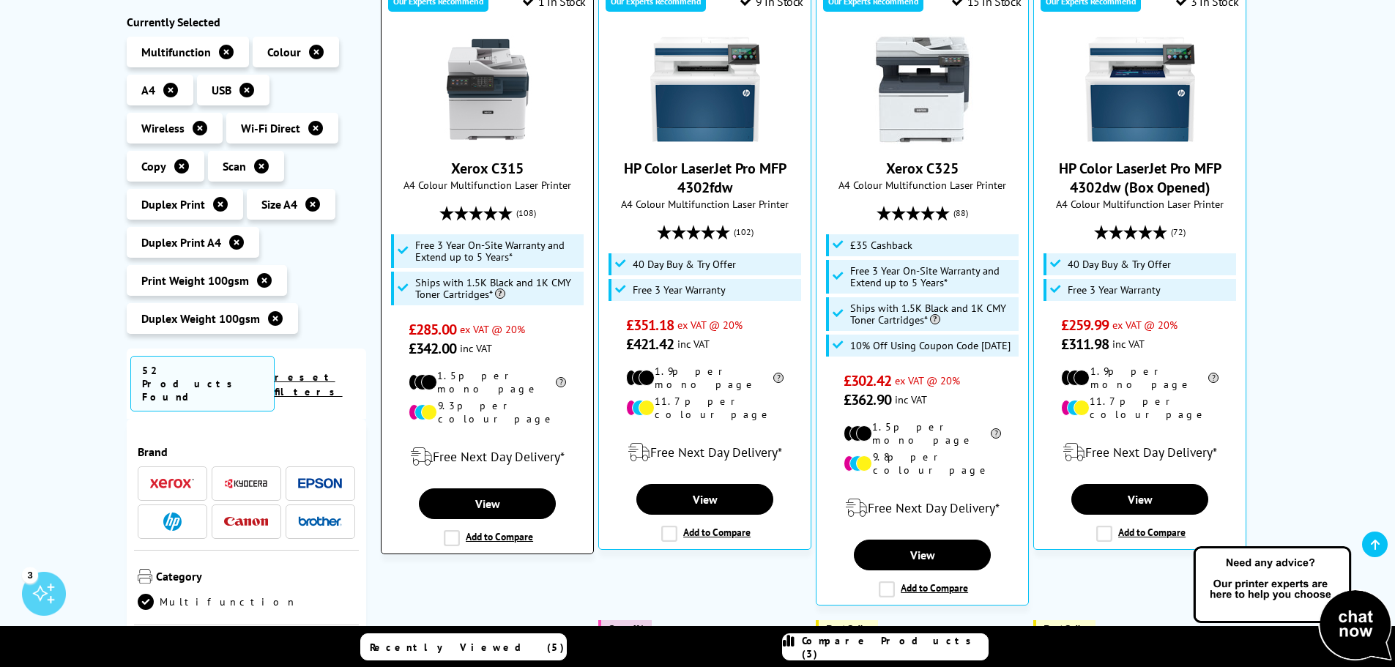
click at [454, 530] on label "Add to Compare" at bounding box center [488, 538] width 89 height 16
click at [0, 0] on input "Add to Compare" at bounding box center [0, 0] width 0 height 0
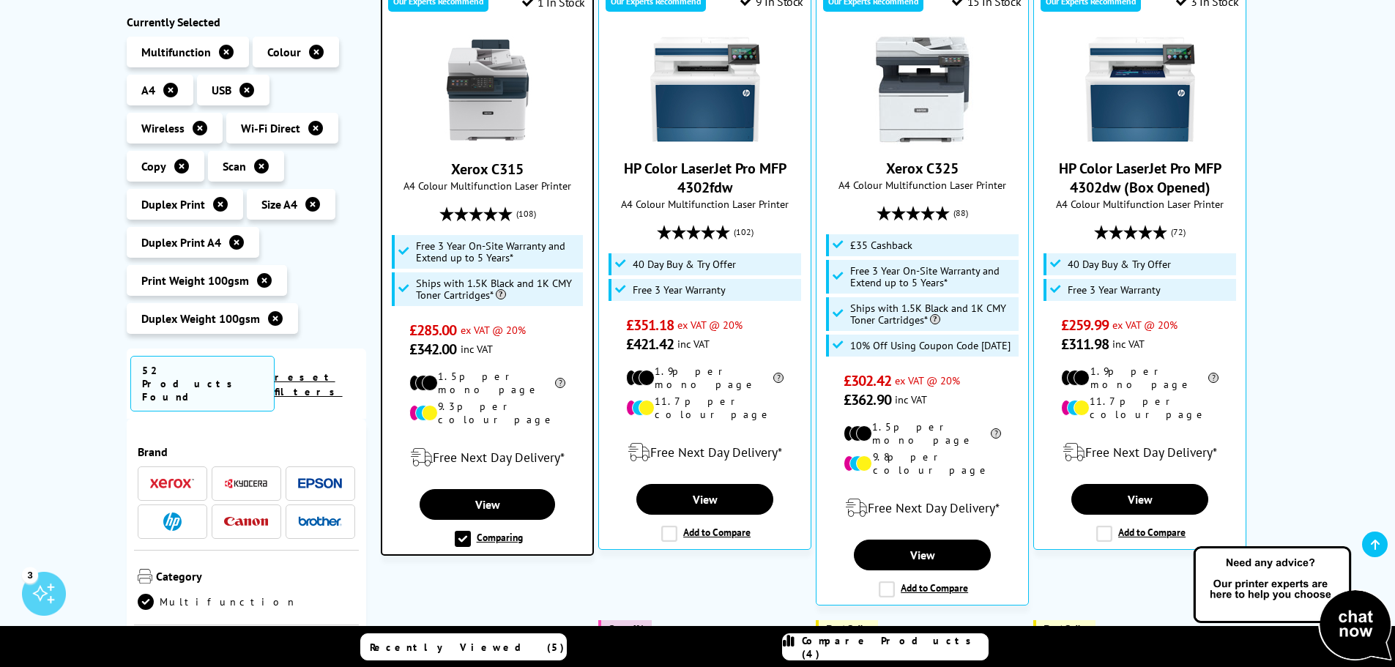
click at [466, 531] on label "Comparing" at bounding box center [489, 539] width 68 height 16
click at [0, 0] on input "Comparing" at bounding box center [0, 0] width 0 height 0
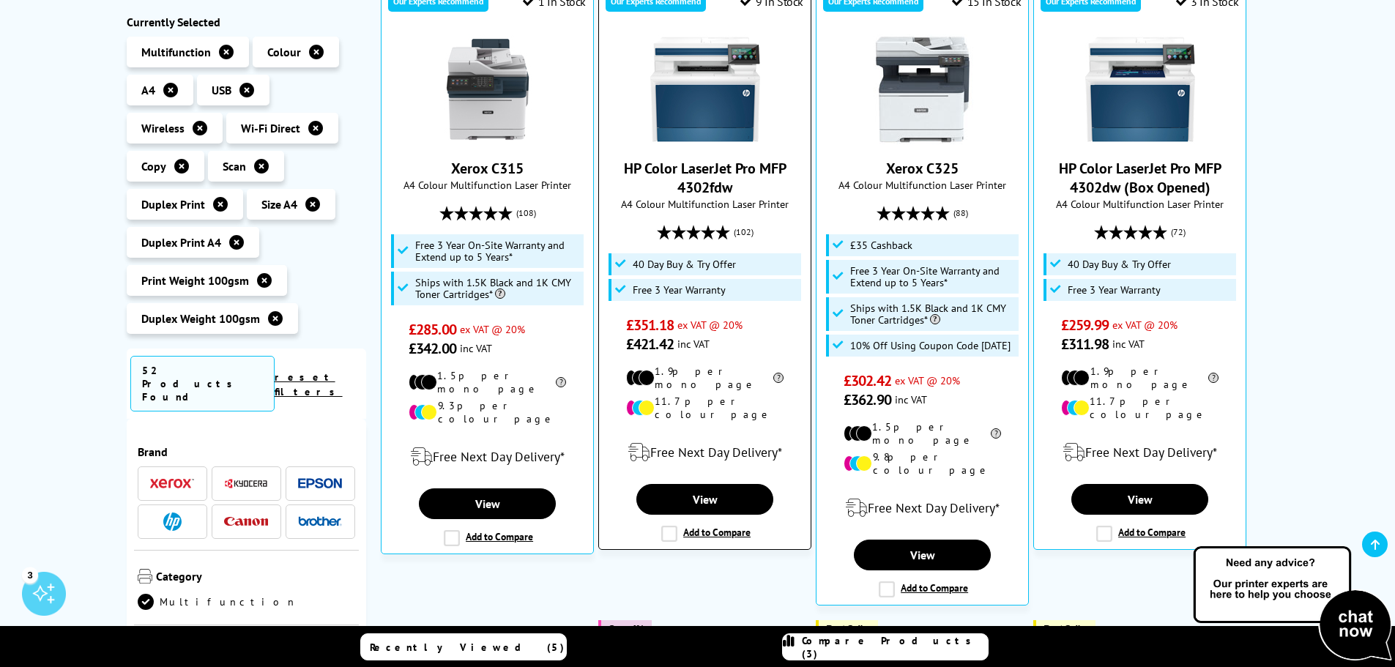
click at [668, 526] on label "Add to Compare" at bounding box center [705, 534] width 89 height 16
click at [0, 0] on input "Add to Compare" at bounding box center [0, 0] width 0 height 0
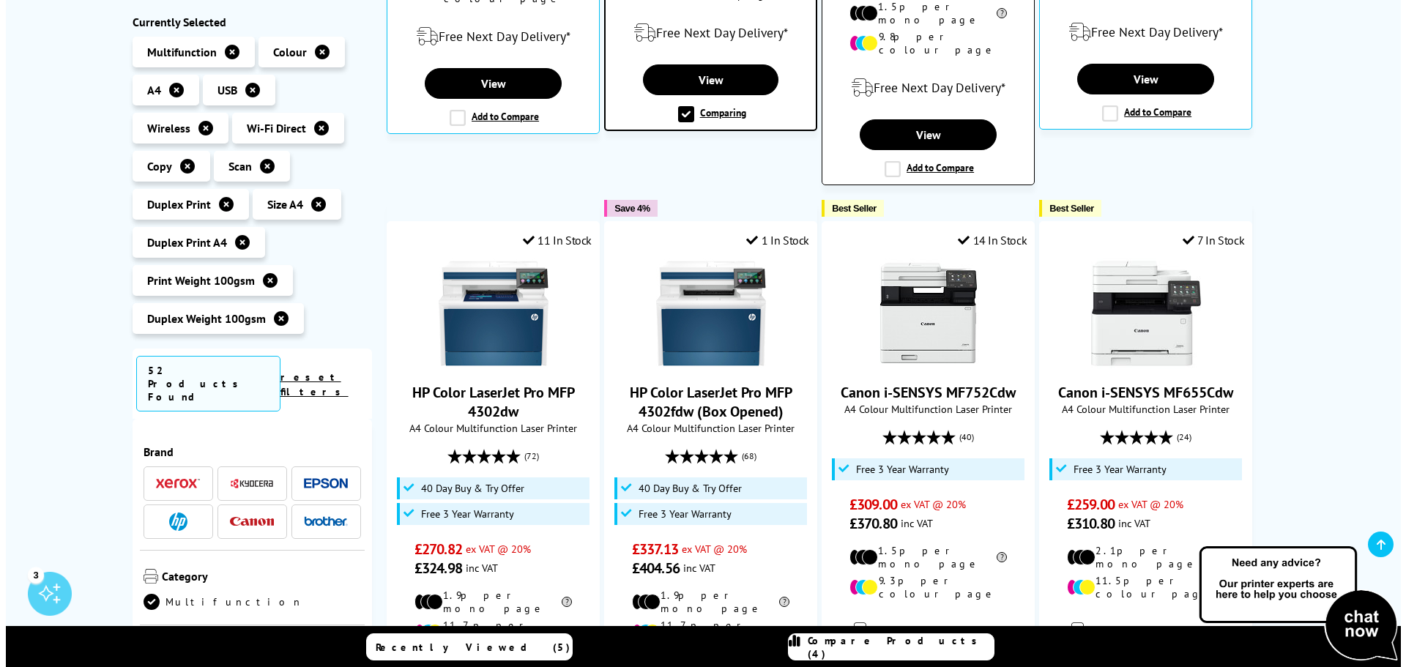
scroll to position [806, 0]
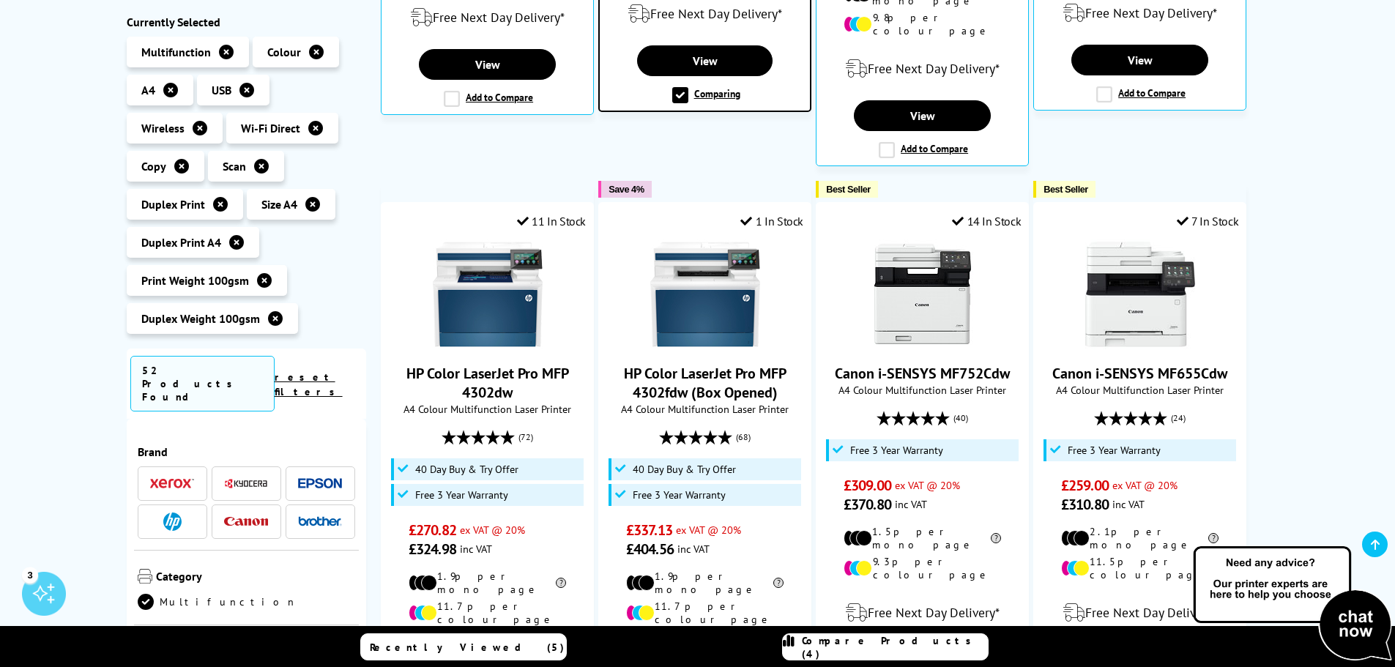
click at [943, 639] on link "Compare Products (4)" at bounding box center [885, 646] width 207 height 27
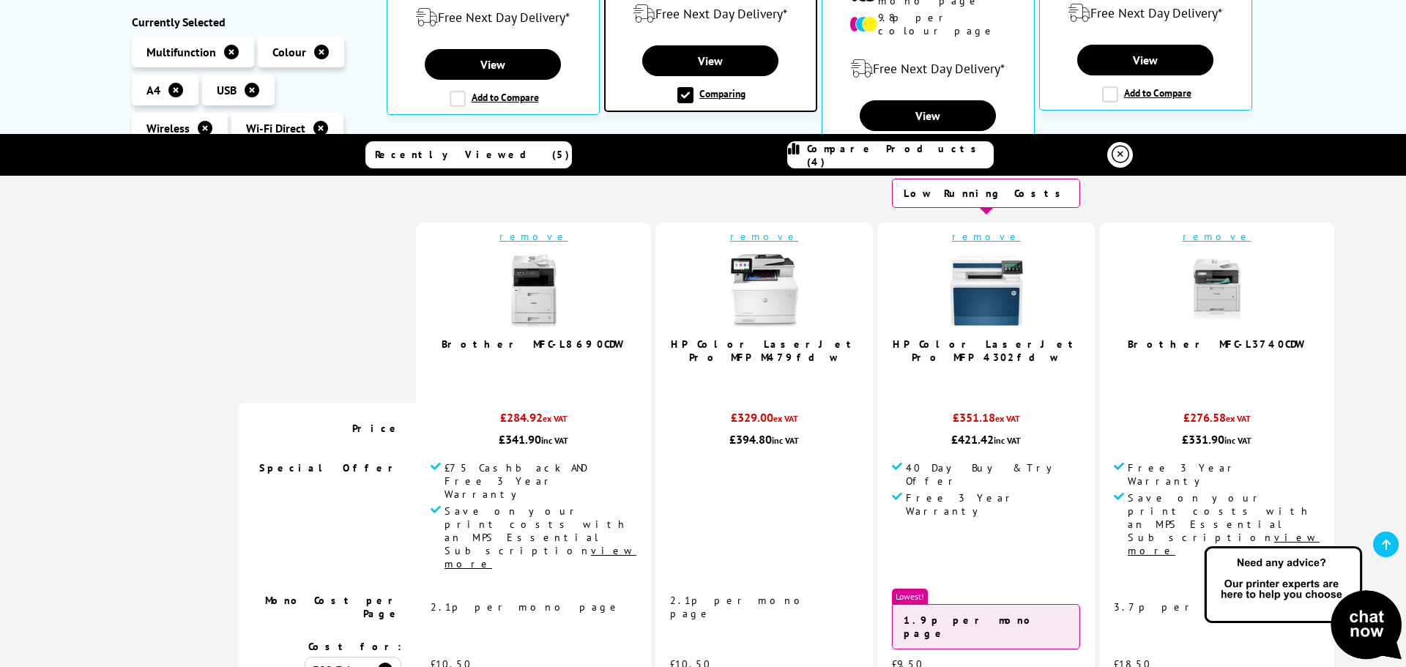
scroll to position [0, 0]
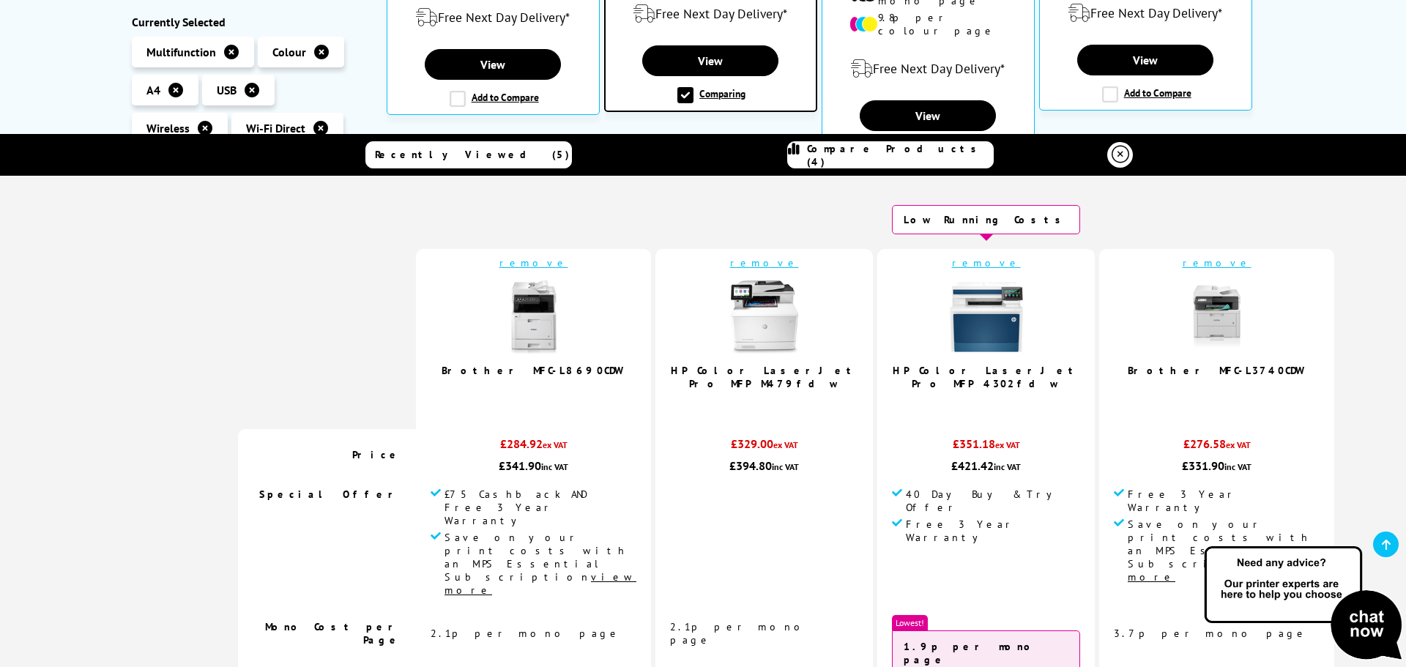
click at [730, 262] on link "remove" at bounding box center [764, 262] width 69 height 13
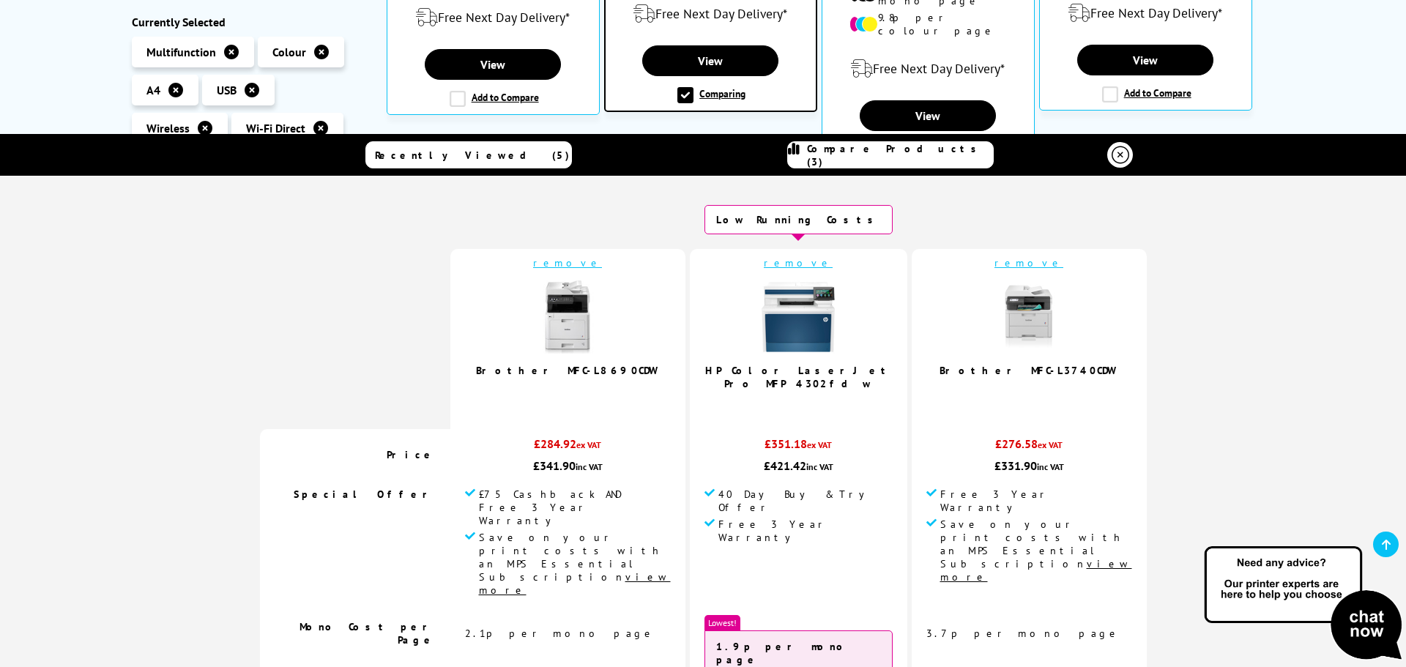
click at [602, 263] on link "remove" at bounding box center [567, 262] width 69 height 13
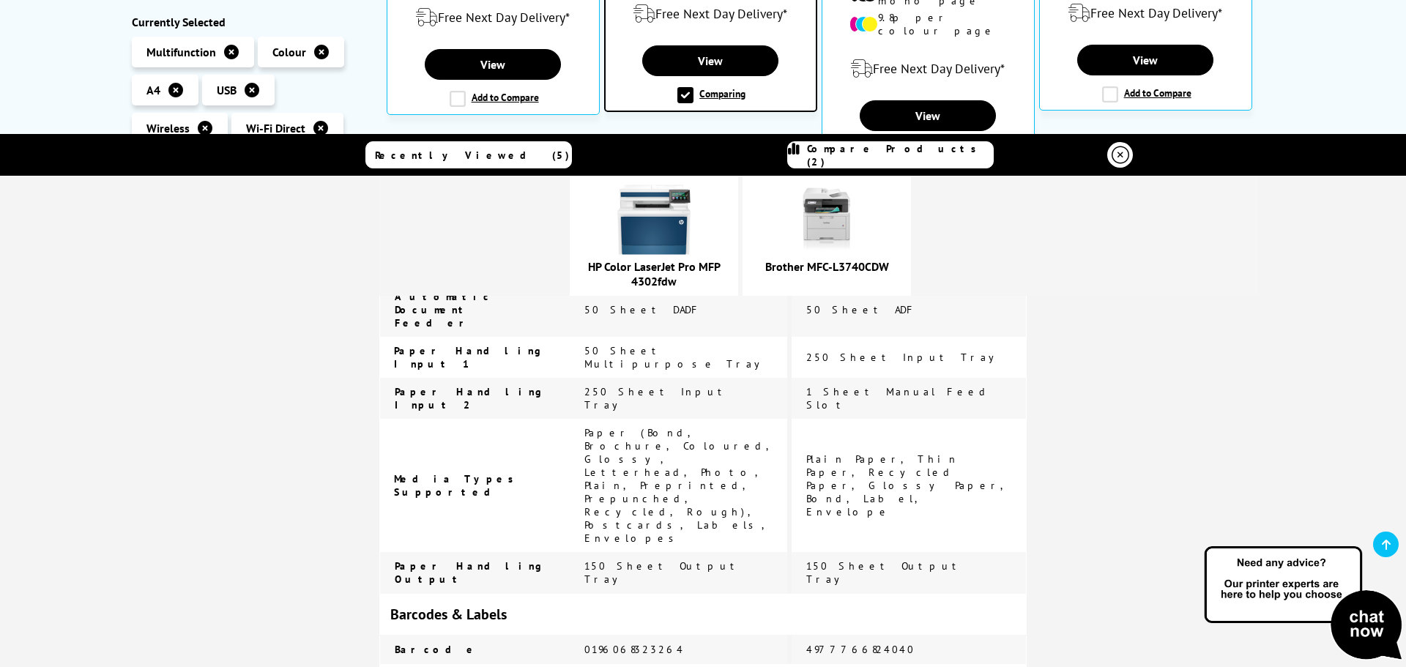
scroll to position [3222, 0]
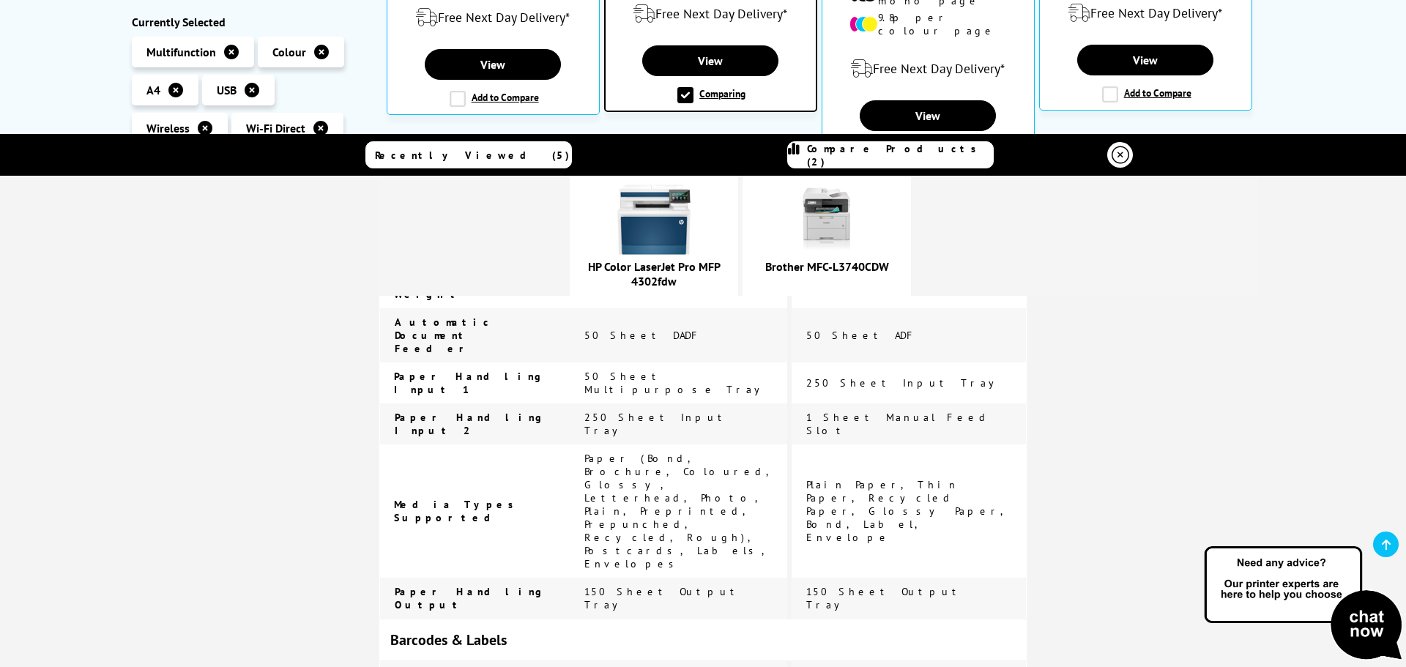
drag, startPoint x: 637, startPoint y: 368, endPoint x: 782, endPoint y: 381, distance: 145.5
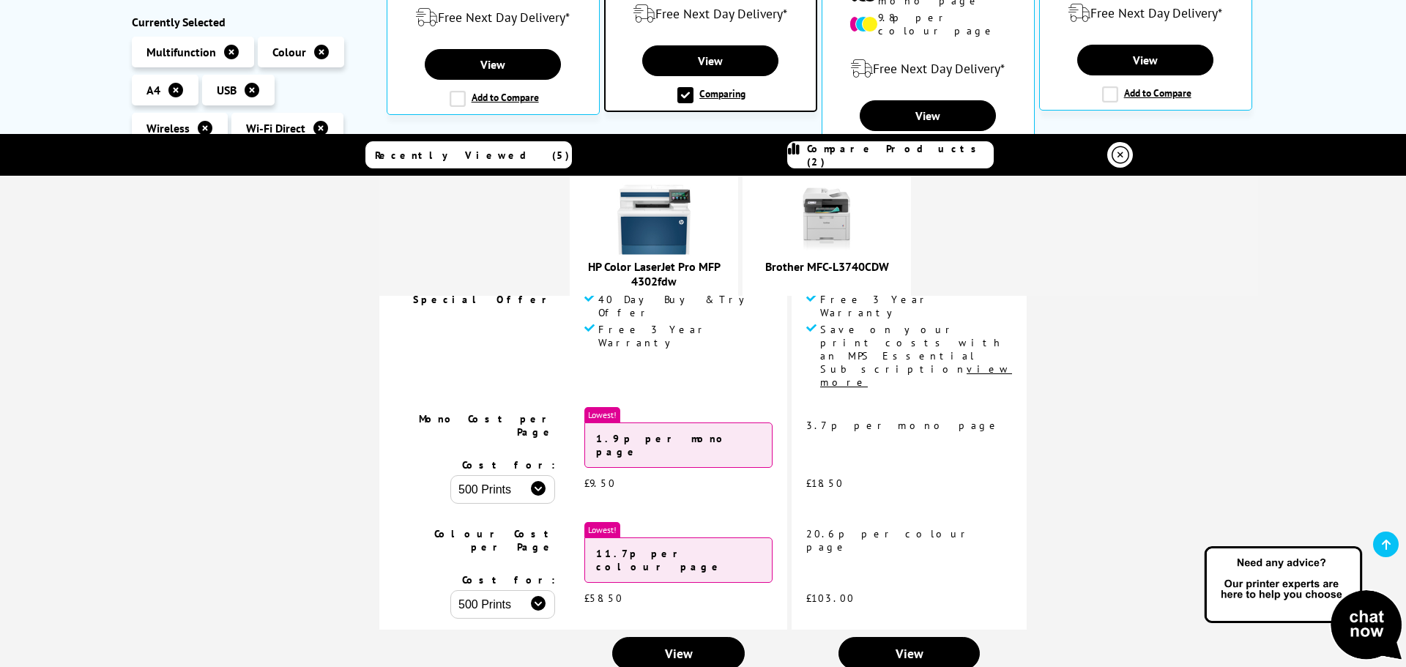
scroll to position [37, 0]
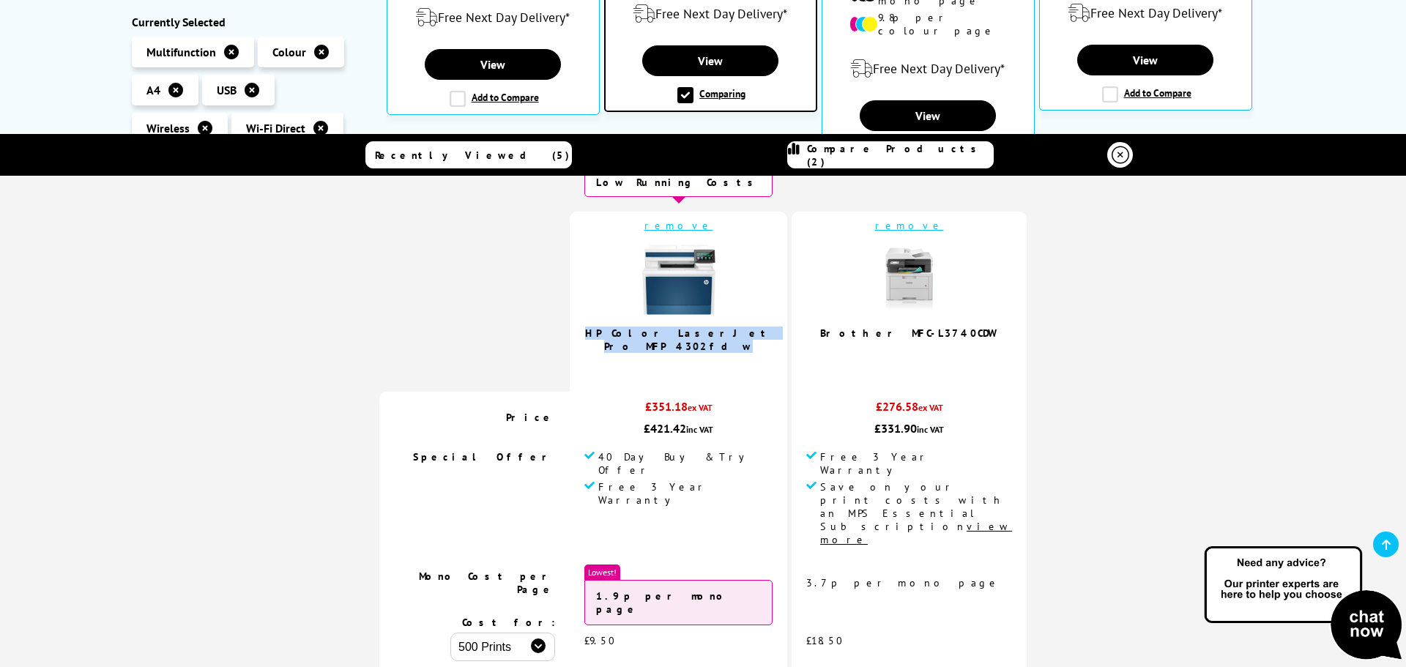
drag, startPoint x: 647, startPoint y: 330, endPoint x: 767, endPoint y: 343, distance: 120.7
click at [767, 343] on td "remove HP Color LaserJet Pro MFP 4302fdw 5.0 / 5" at bounding box center [678, 302] width 217 height 180
copy link "HP Color LaserJet Pro MFP 4302fdw"
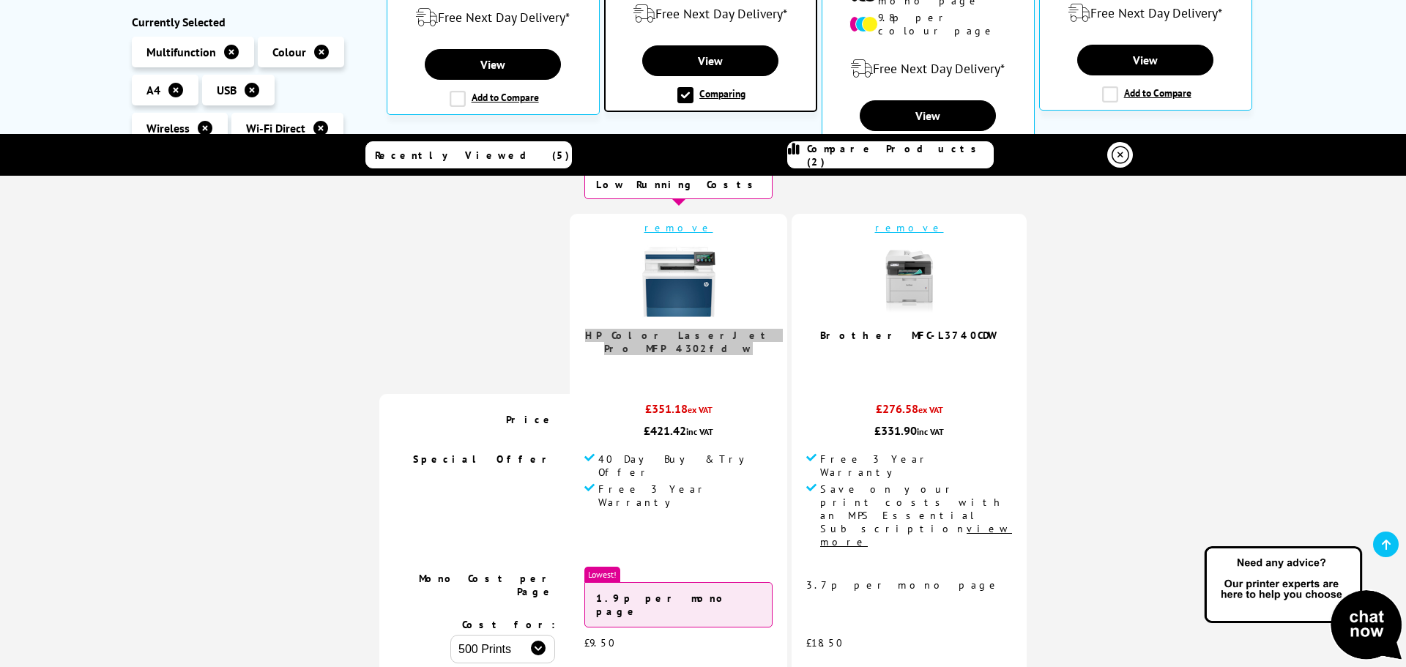
scroll to position [0, 0]
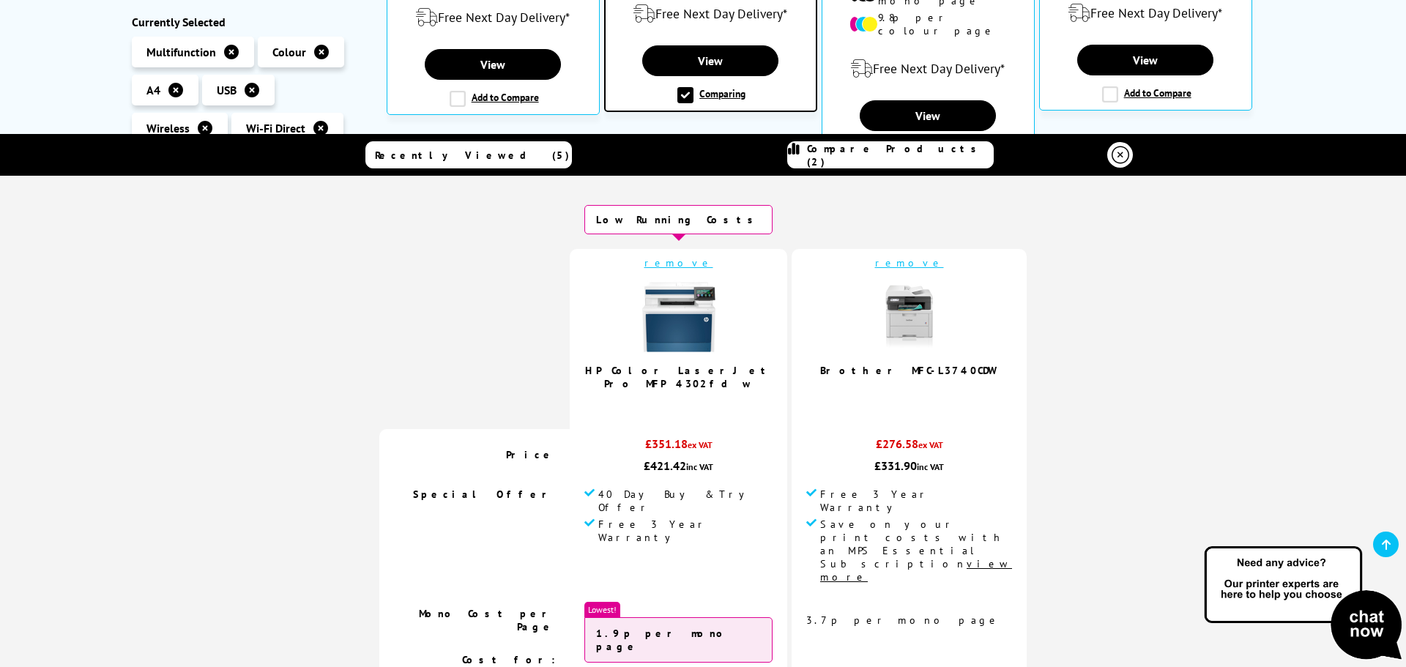
click at [879, 264] on link "remove" at bounding box center [909, 262] width 69 height 13
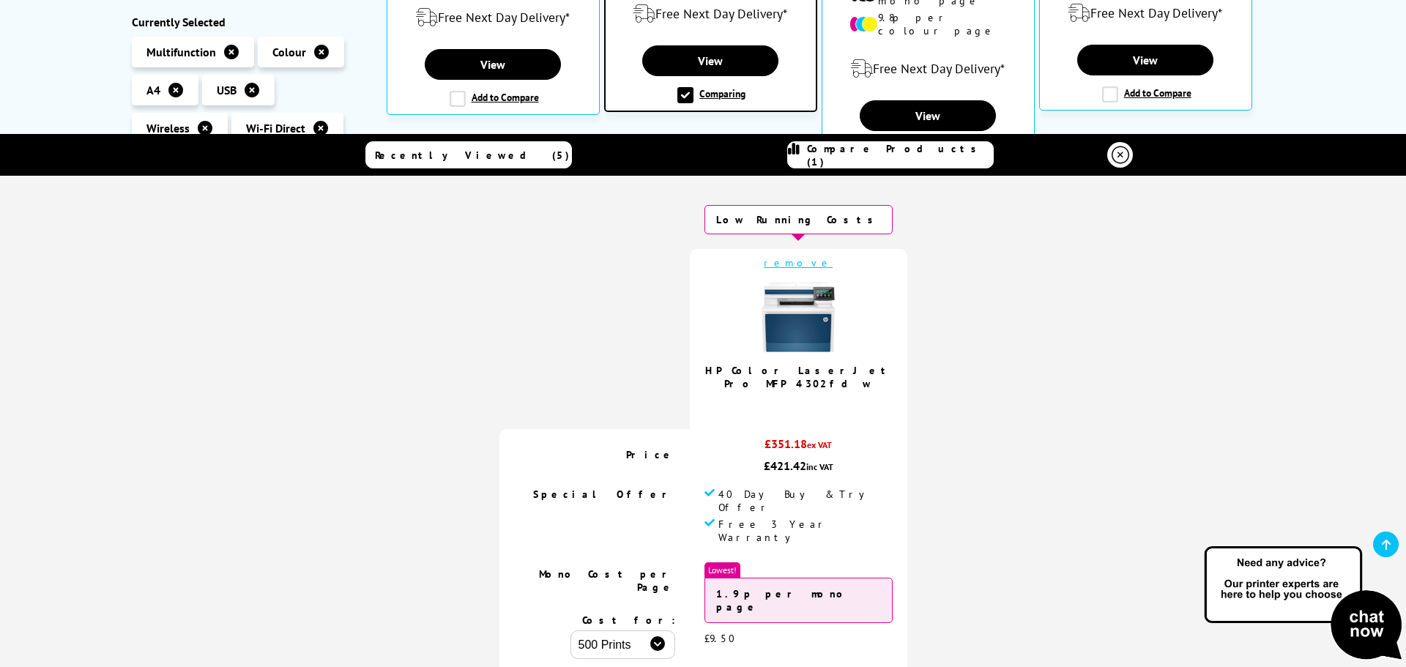
click at [806, 302] on img at bounding box center [798, 316] width 73 height 73
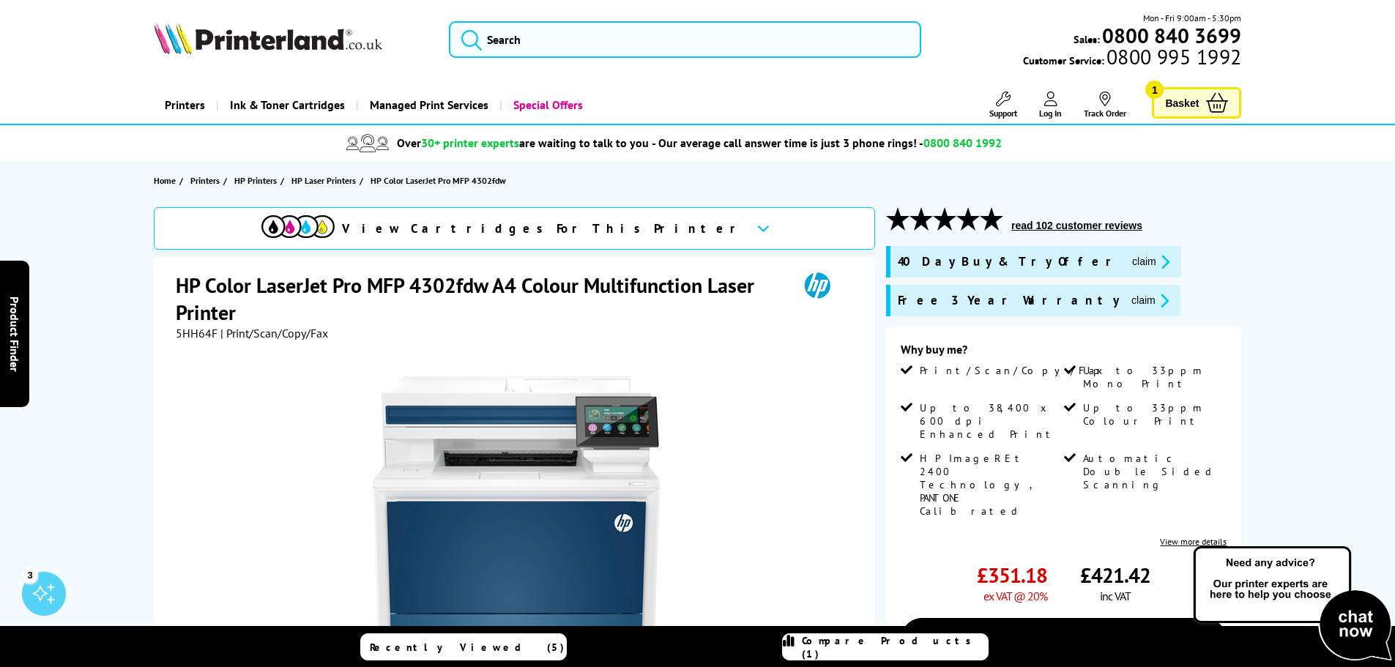
click at [1128, 264] on button "claim" at bounding box center [1151, 261] width 46 height 17
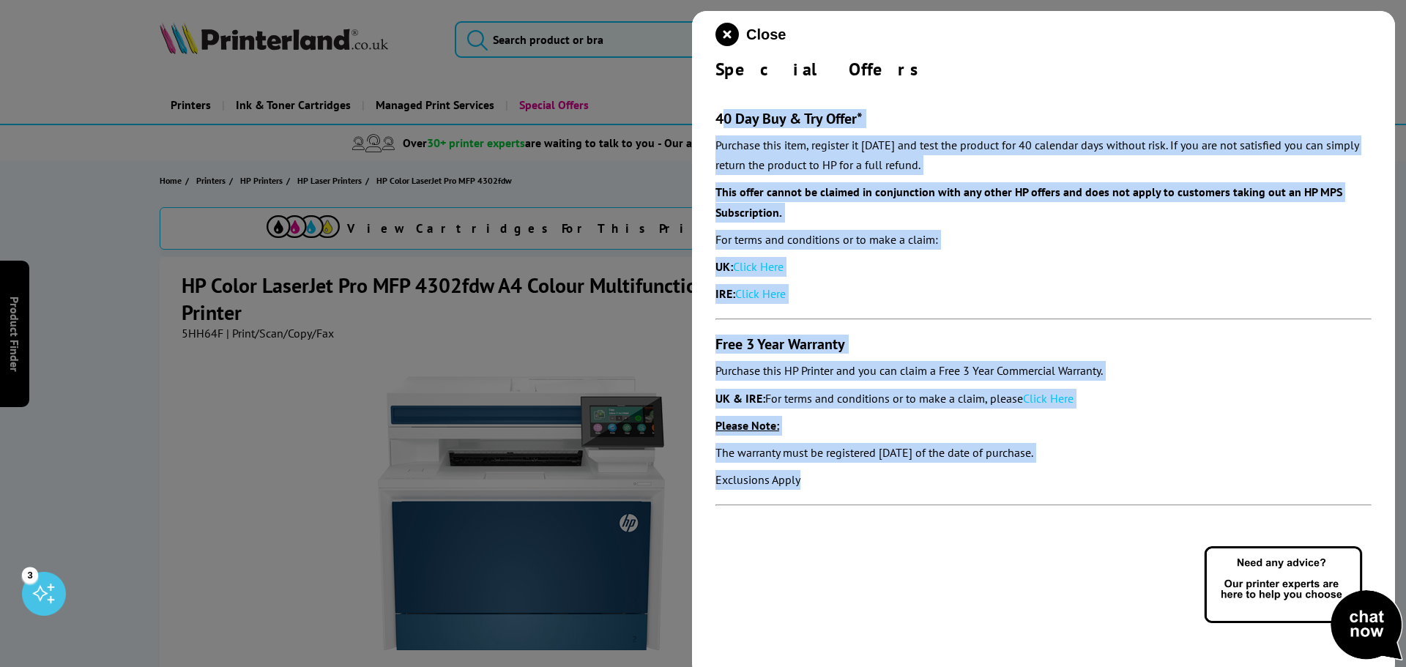
drag, startPoint x: 721, startPoint y: 122, endPoint x: 919, endPoint y: 499, distance: 426.5
click at [919, 499] on section "40 Day Buy & Try Offer* Purchase this item, register it within 30 days and test…" at bounding box center [1043, 301] width 656 height 440
click at [1027, 278] on section "40 Day Buy & Try Offer* Purchase this item, register it within 30 days and test…" at bounding box center [1043, 301] width 656 height 440
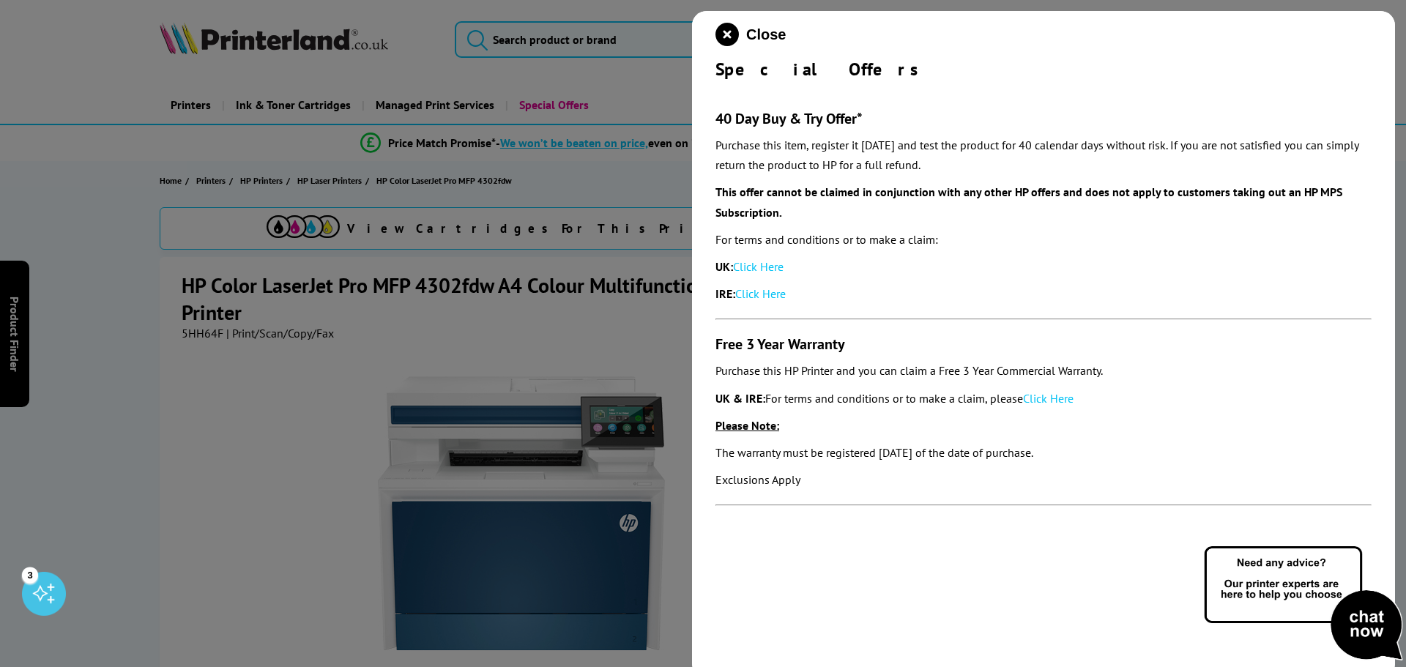
click at [759, 269] on link "Click Here" at bounding box center [758, 266] width 51 height 15
click at [722, 30] on icon "close modal" at bounding box center [726, 34] width 23 height 23
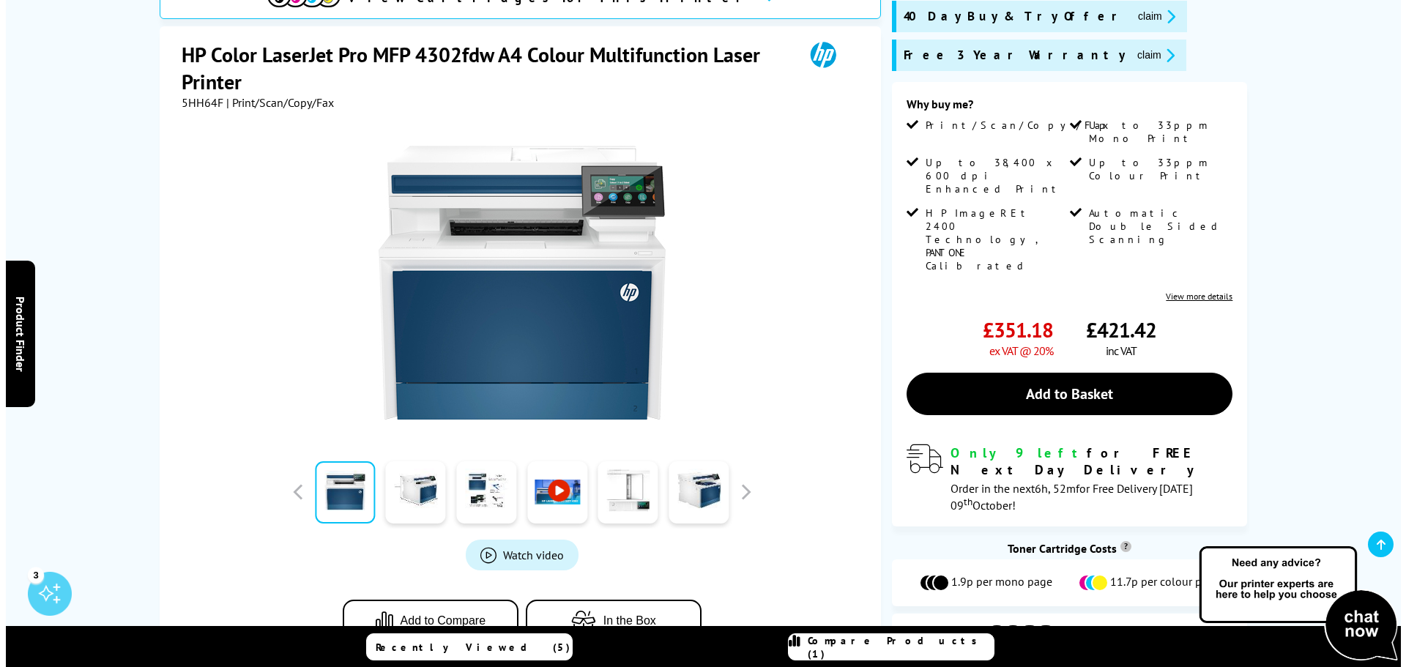
scroll to position [220, 0]
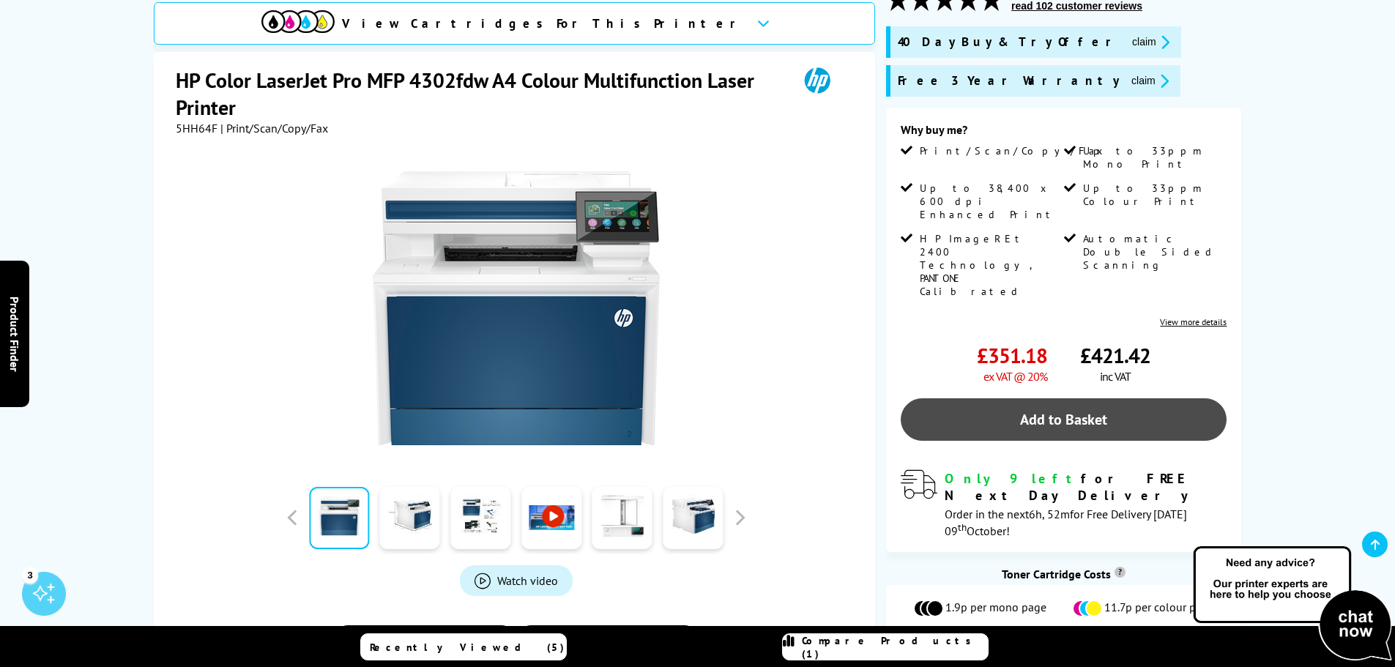
click at [1083, 398] on link "Add to Basket" at bounding box center [1064, 419] width 326 height 42
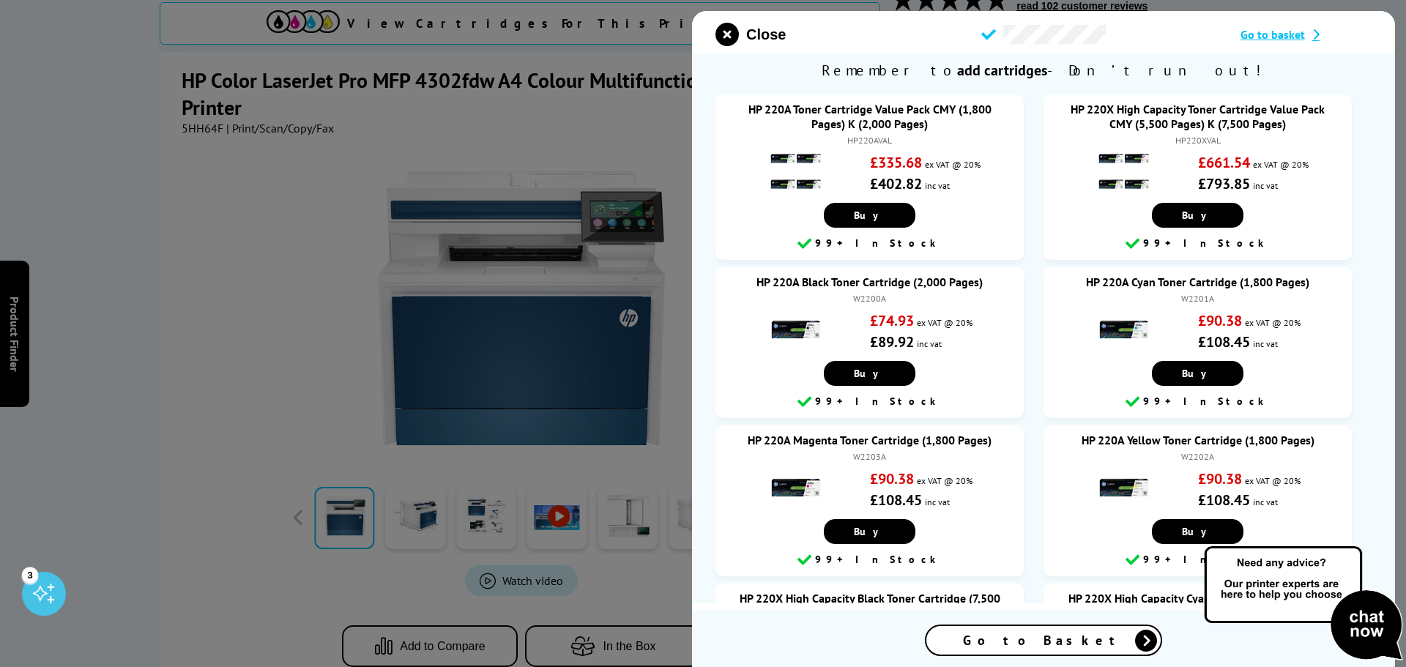
click at [1063, 643] on span "Go to Basket" at bounding box center [1043, 640] width 161 height 17
